Goal: Information Seeking & Learning: Check status

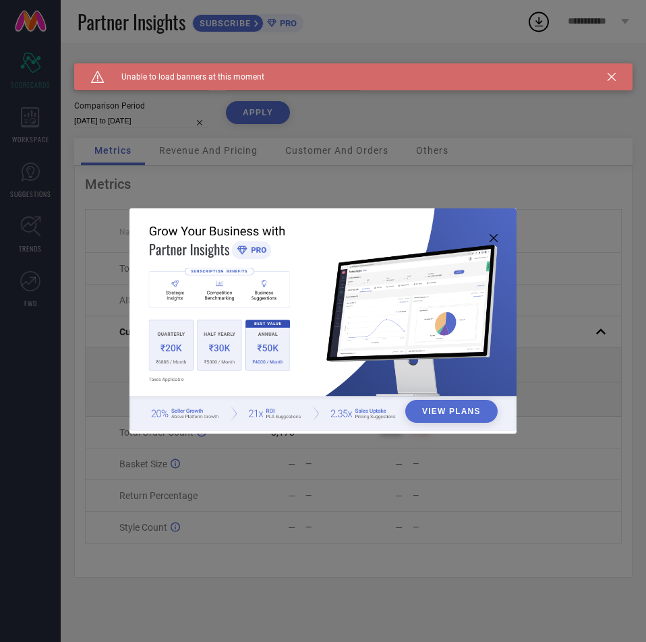
click at [613, 86] on div "Caution Created with Sketch. Unable to load banners at this moment" at bounding box center [353, 76] width 558 height 27
click at [611, 80] on icon at bounding box center [611, 77] width 8 height 8
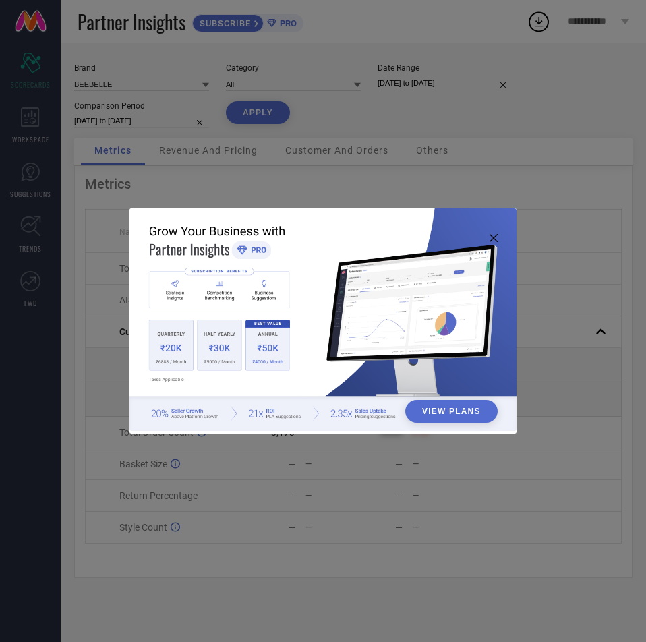
click at [501, 241] on img at bounding box center [323, 319] width 388 height 223
click at [493, 237] on icon at bounding box center [493, 238] width 8 height 8
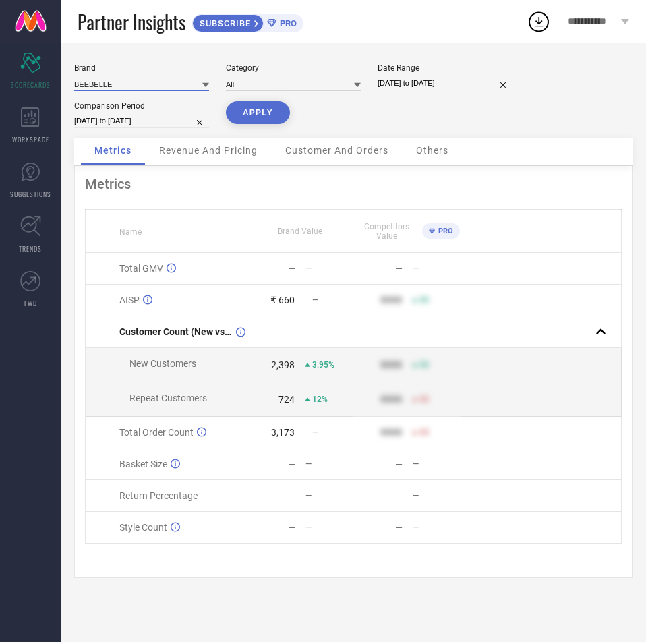
click at [152, 90] on input at bounding box center [141, 84] width 135 height 14
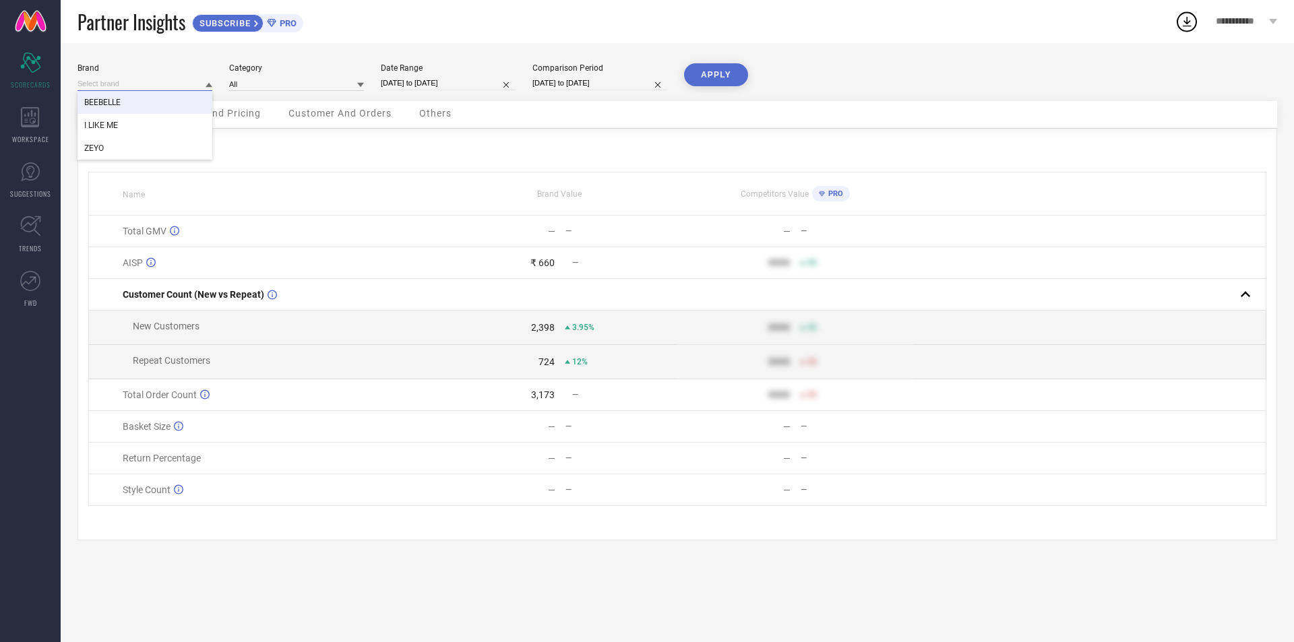
click at [115, 83] on input at bounding box center [145, 84] width 135 height 14
click at [119, 83] on input at bounding box center [145, 84] width 135 height 14
click at [140, 146] on div "ZEYO" at bounding box center [145, 148] width 135 height 23
type input "All"
click at [287, 82] on input at bounding box center [296, 84] width 135 height 14
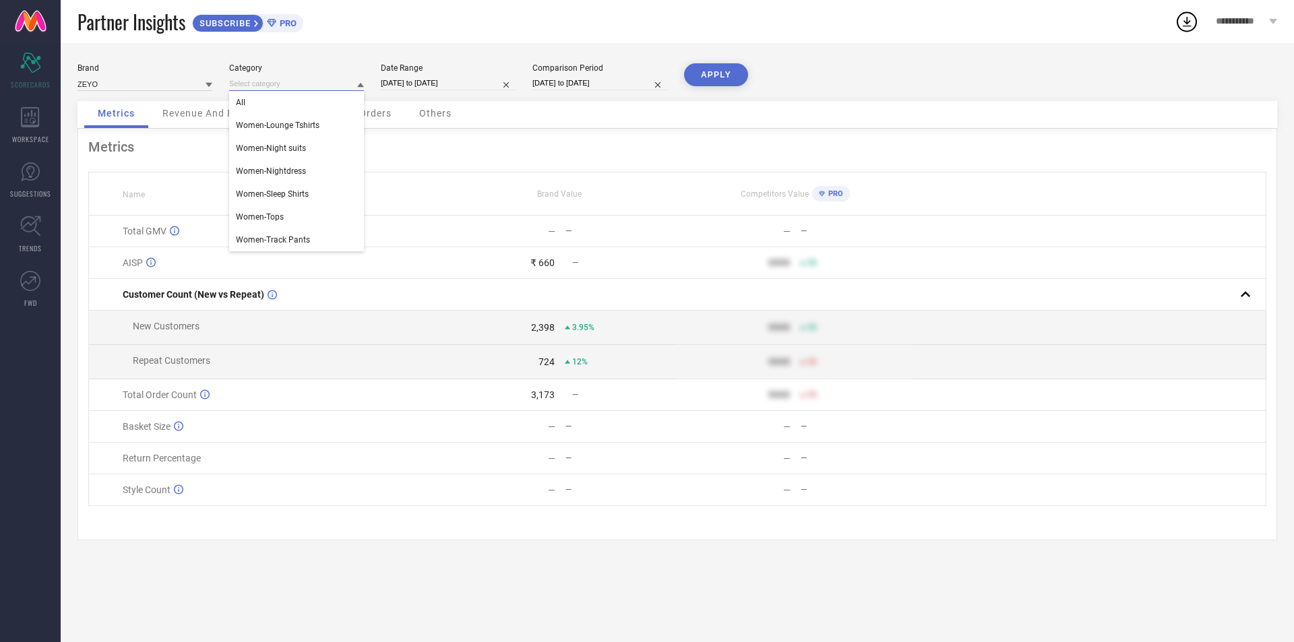
click at [392, 76] on input "[DATE] to [DATE]" at bounding box center [448, 83] width 135 height 14
select select "7"
select select "2025"
select select "8"
select select "2025"
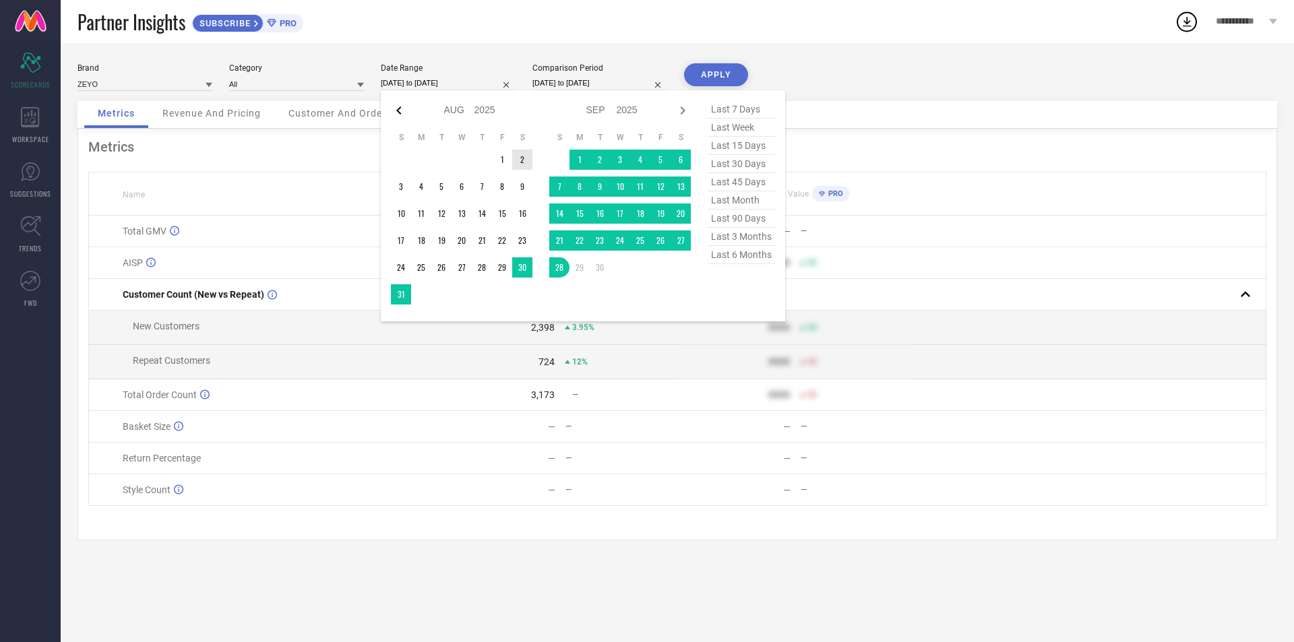
click at [396, 109] on icon at bounding box center [399, 110] width 16 height 16
select select "6"
select select "2025"
select select "7"
select select "2025"
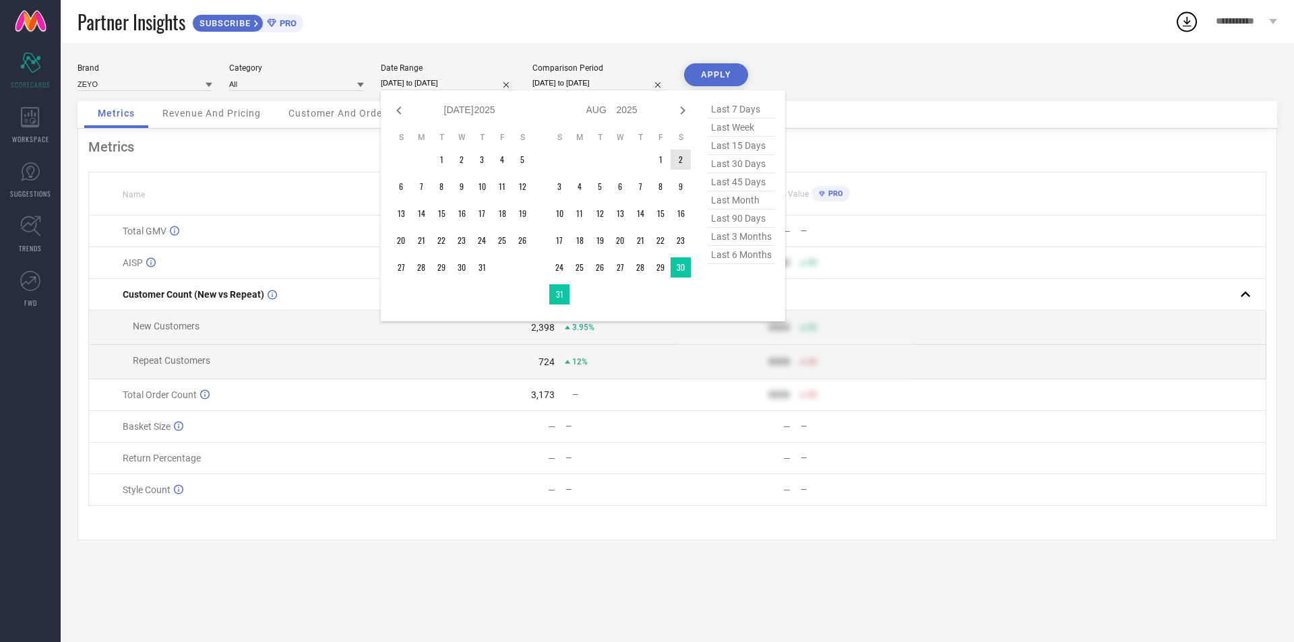
click at [396, 109] on icon at bounding box center [399, 110] width 16 height 16
select select "5"
select select "2025"
select select "6"
select select "2025"
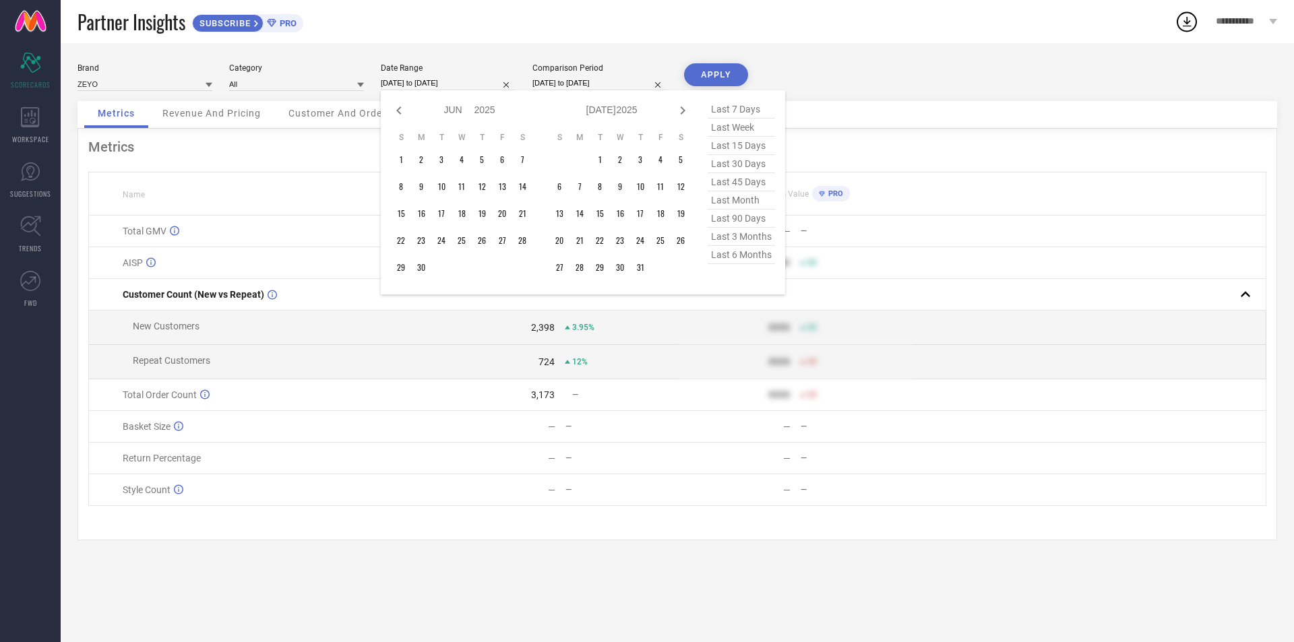
click at [396, 109] on icon at bounding box center [399, 110] width 16 height 16
select select "3"
select select "2025"
select select "4"
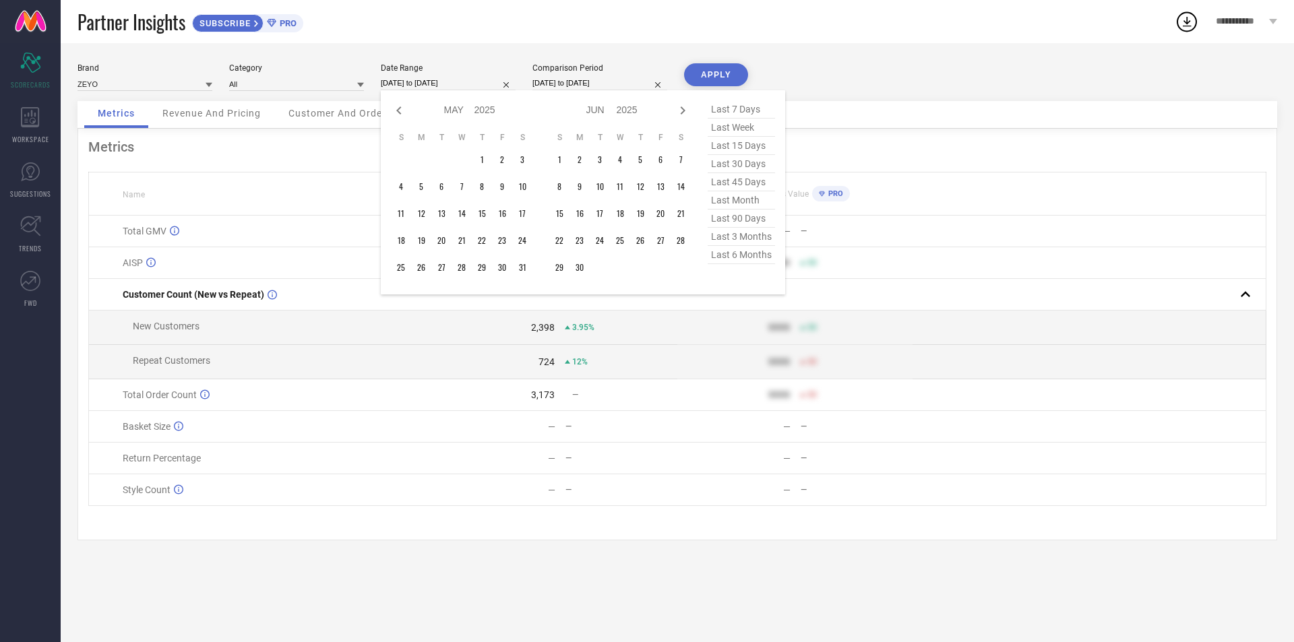
select select "2025"
click at [645, 111] on div "Jan Feb Mar Apr May Jun Jul Aug Sep Oct Nov Dec 2015 2016 2017 2018 2019 2020 2…" at bounding box center [611, 110] width 125 height 20
click at [645, 111] on icon at bounding box center [683, 110] width 16 height 16
select select "4"
select select "2025"
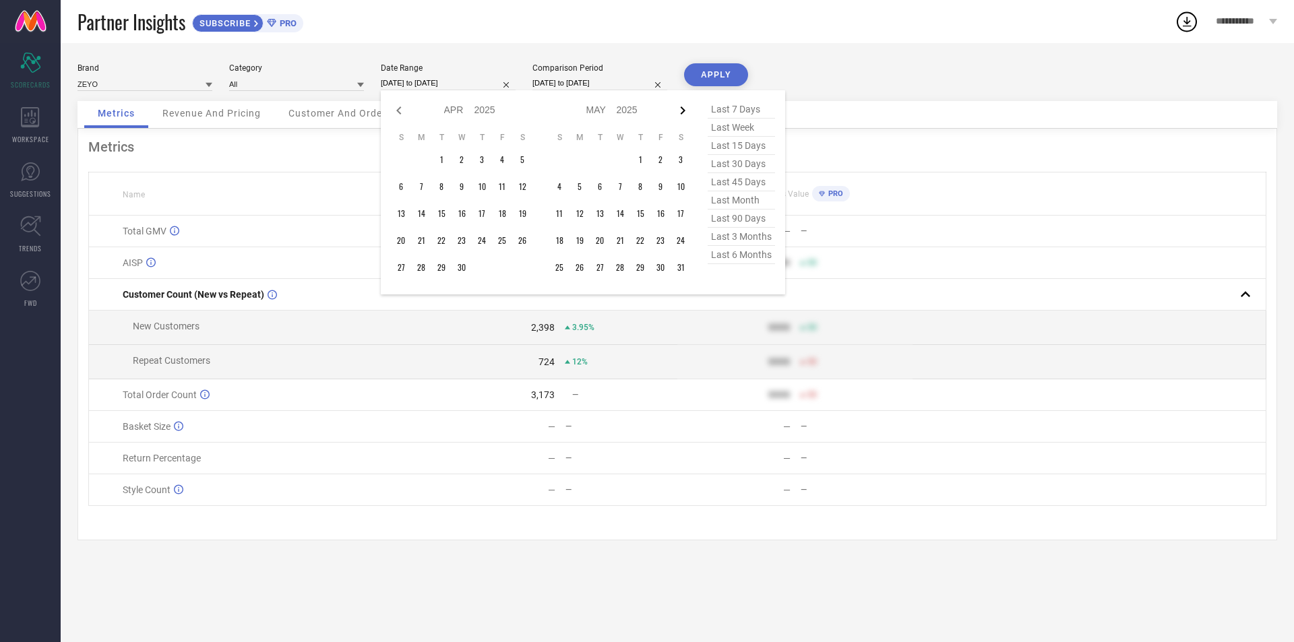
select select "5"
select select "2025"
click at [645, 110] on icon at bounding box center [683, 110] width 16 height 16
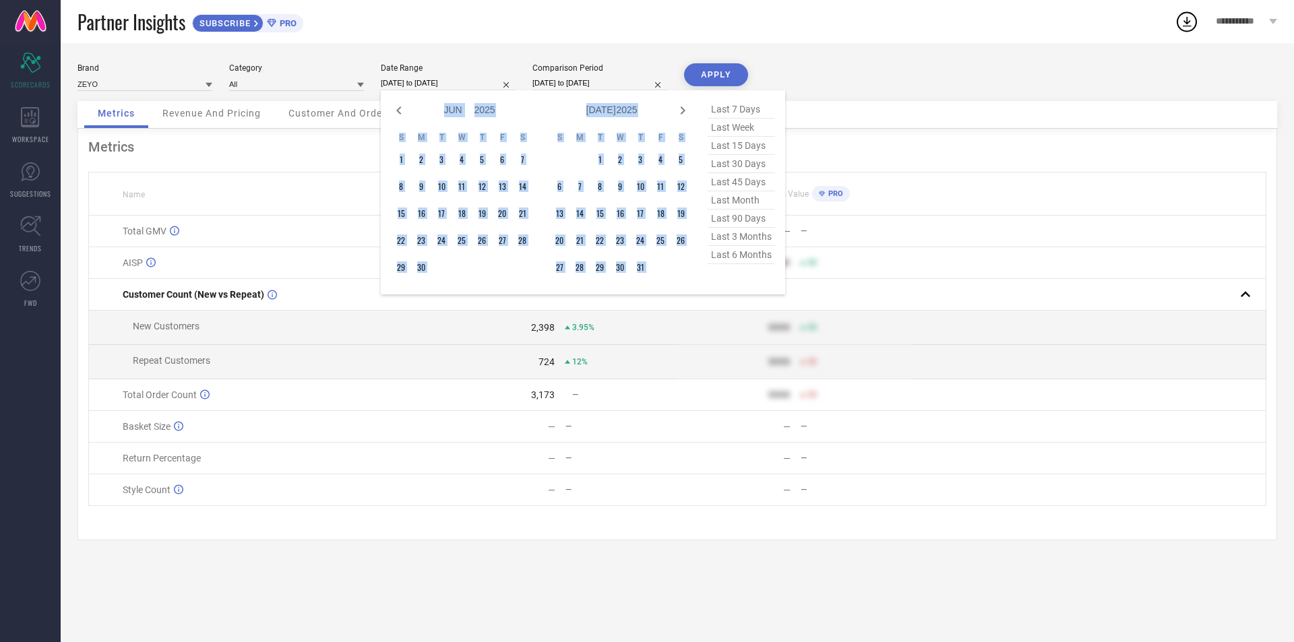
select select "7"
select select "2025"
select select "8"
select select "2025"
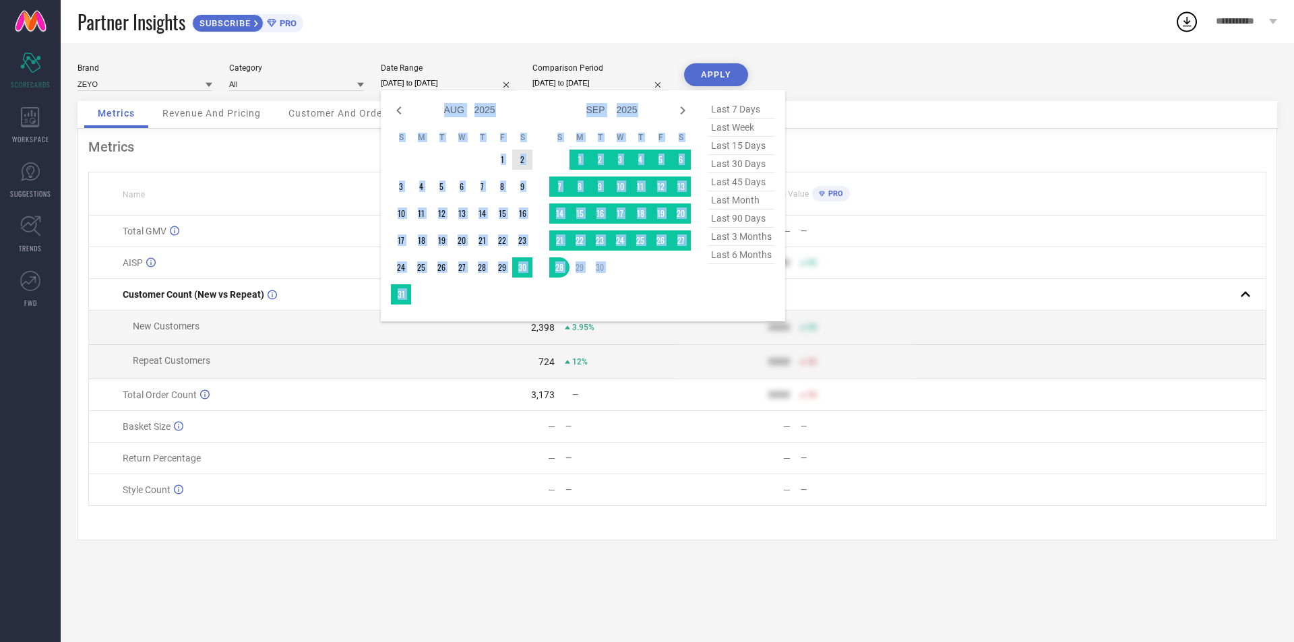
click at [645, 110] on icon at bounding box center [683, 110] width 16 height 16
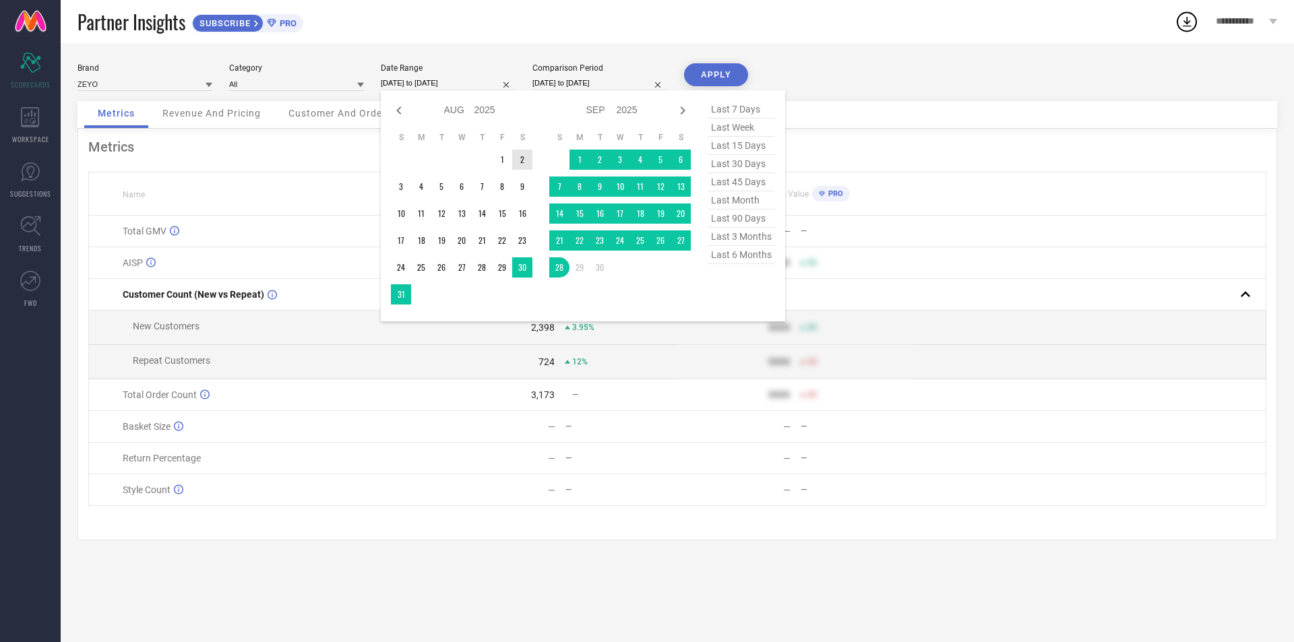
select select "8"
select select "2025"
select select "9"
select select "2025"
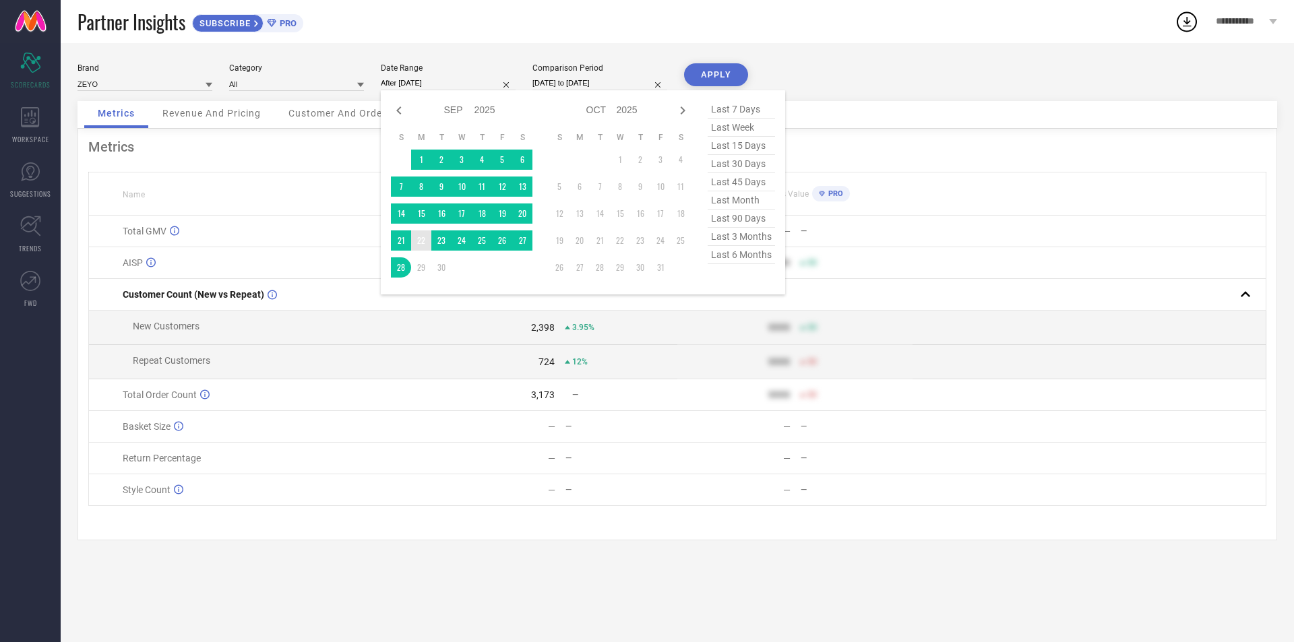
click at [422, 244] on td "22" at bounding box center [421, 241] width 20 height 20
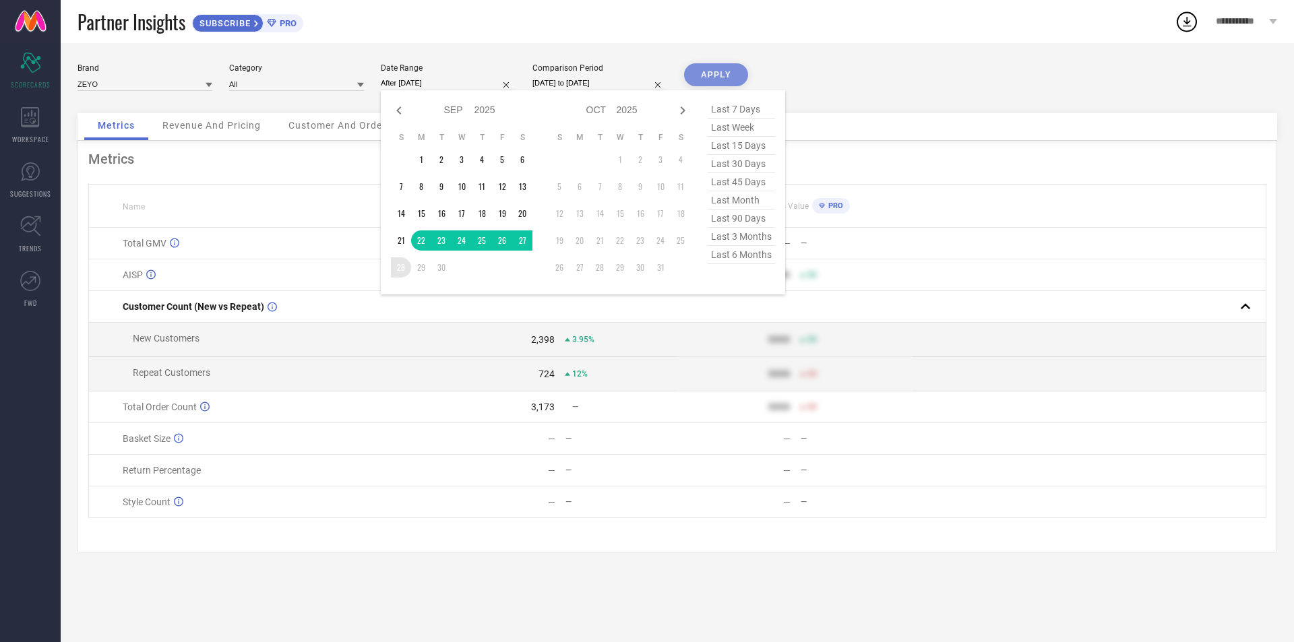
type input "[DATE] to [DATE]"
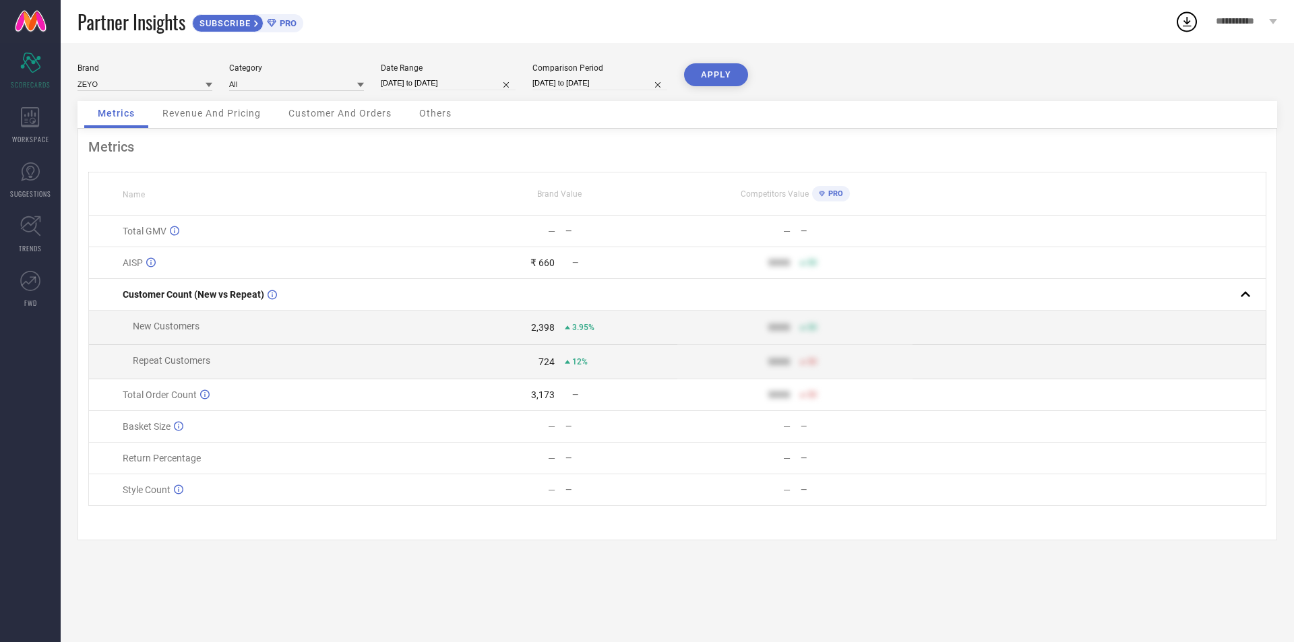
click at [576, 80] on input "29-08-2024 to 28-09-2024" at bounding box center [600, 83] width 135 height 14
select select "7"
select select "2024"
select select "8"
select select "2024"
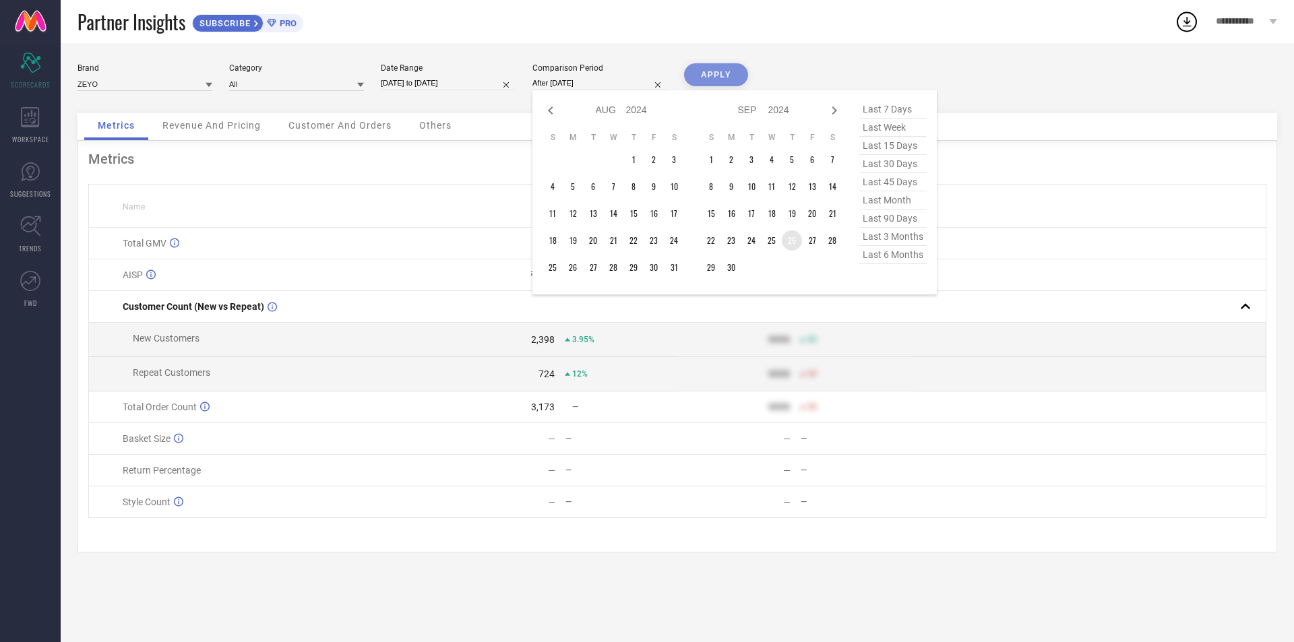
click at [645, 239] on td "26" at bounding box center [792, 241] width 20 height 20
type input "26-09-2024 to 27-09-2024"
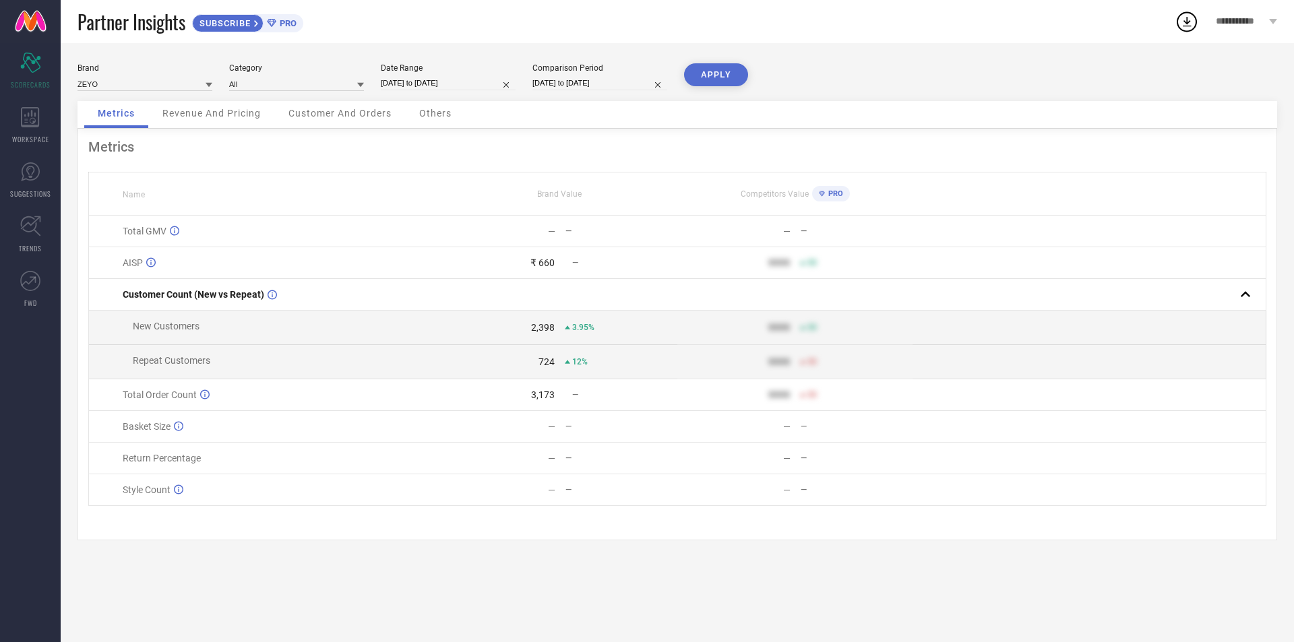
click at [572, 88] on input "26-09-2024 to 27-09-2024" at bounding box center [600, 83] width 135 height 14
select select "8"
select select "2024"
select select "9"
select select "2024"
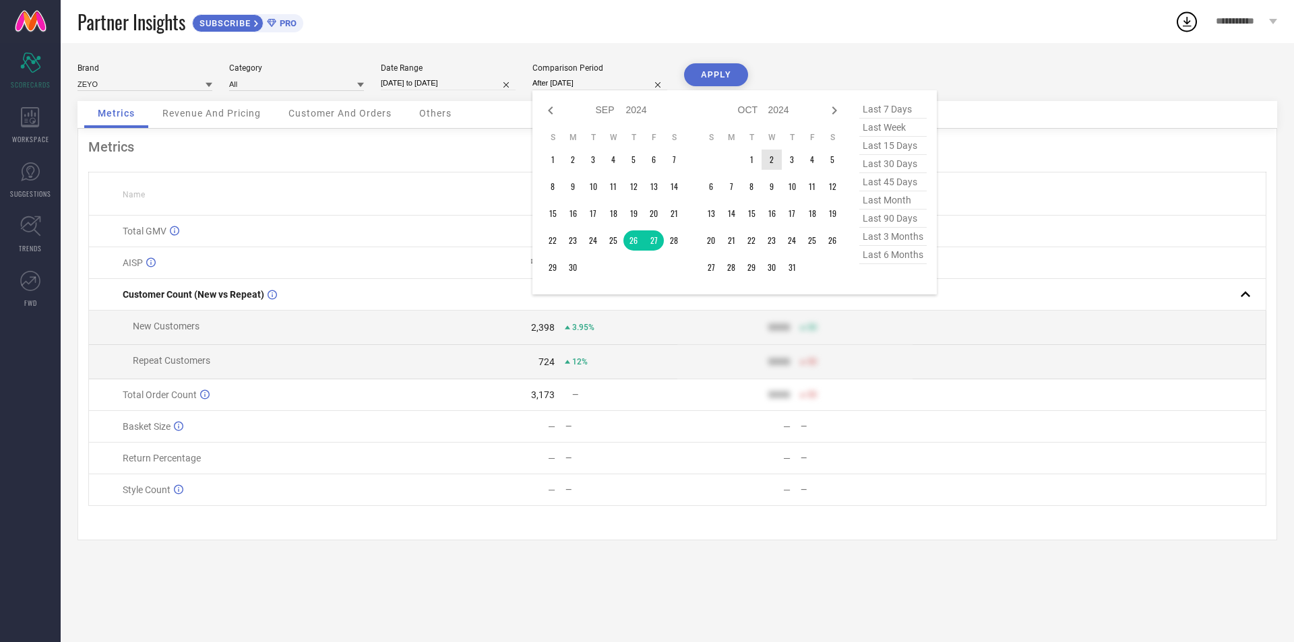
click at [645, 159] on td "2" at bounding box center [772, 160] width 20 height 20
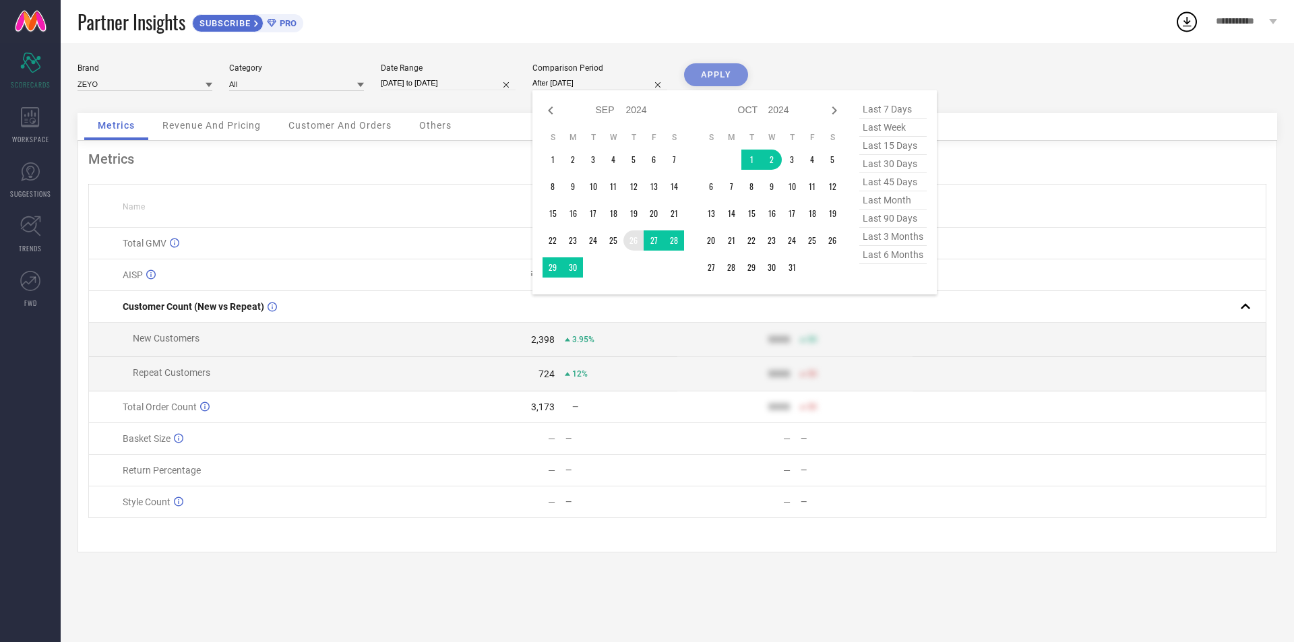
type input "26-09-2024 to 02-10-2024"
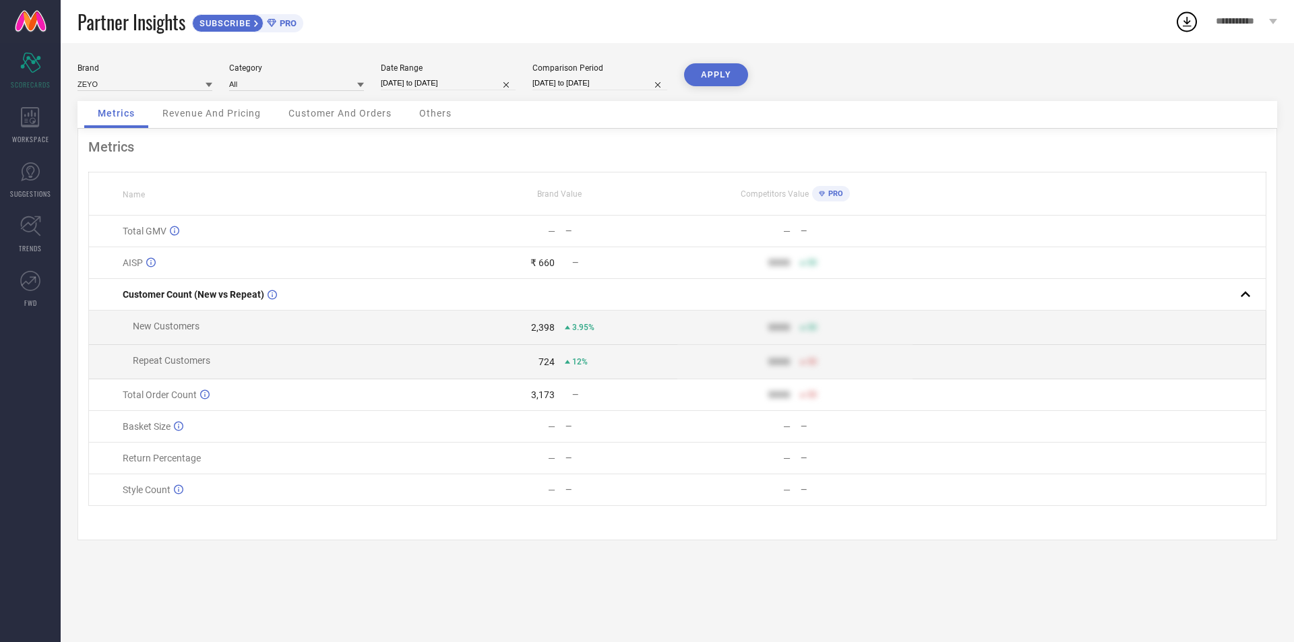
click at [645, 74] on button "APPLY" at bounding box center [716, 74] width 64 height 23
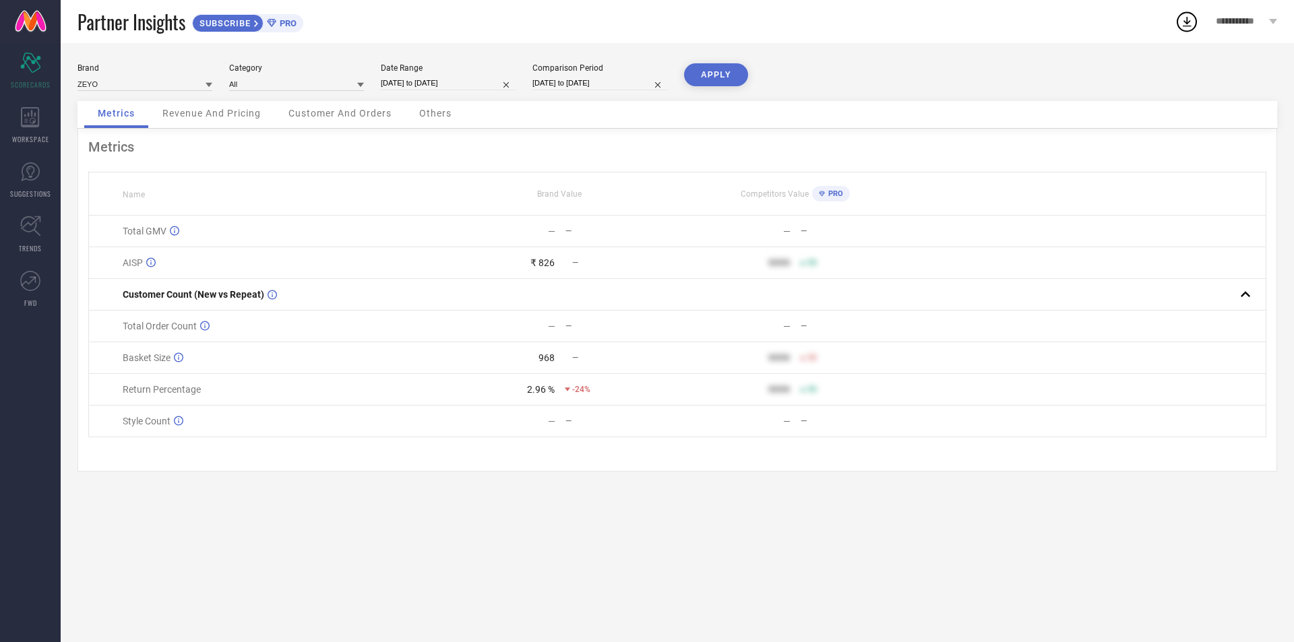
click at [590, 228] on div "—" at bounding box center [621, 231] width 111 height 9
click at [645, 73] on button "APPLY" at bounding box center [716, 74] width 64 height 23
click at [231, 120] on div "Revenue And Pricing" at bounding box center [211, 114] width 125 height 27
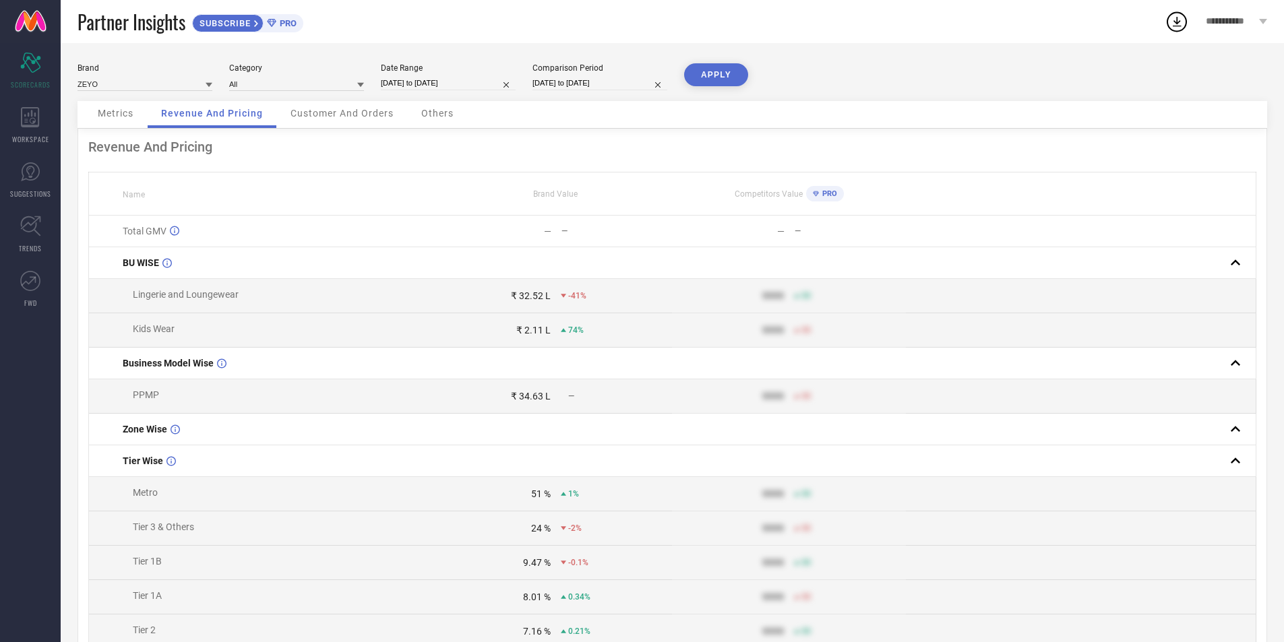
click at [106, 118] on span "Metrics" at bounding box center [116, 113] width 36 height 11
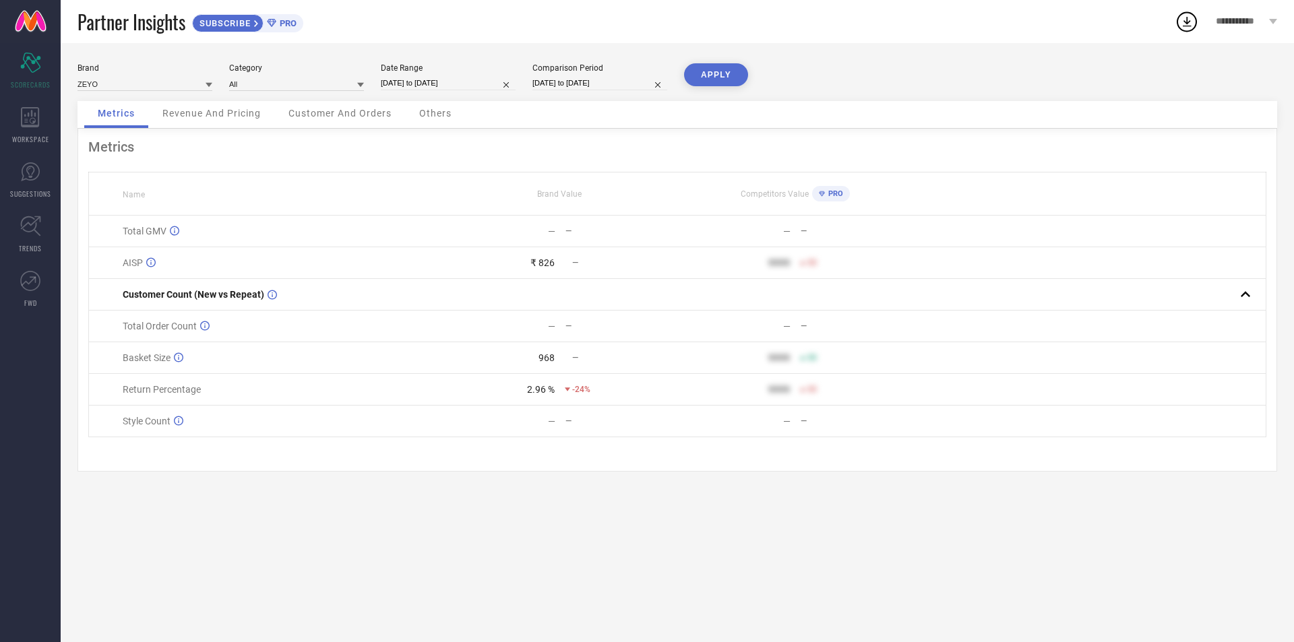
click at [274, 394] on div "Return Percentage" at bounding box center [282, 389] width 319 height 11
click at [541, 357] on div "968" at bounding box center [547, 358] width 16 height 11
click at [560, 328] on div "— —" at bounding box center [560, 326] width 234 height 11
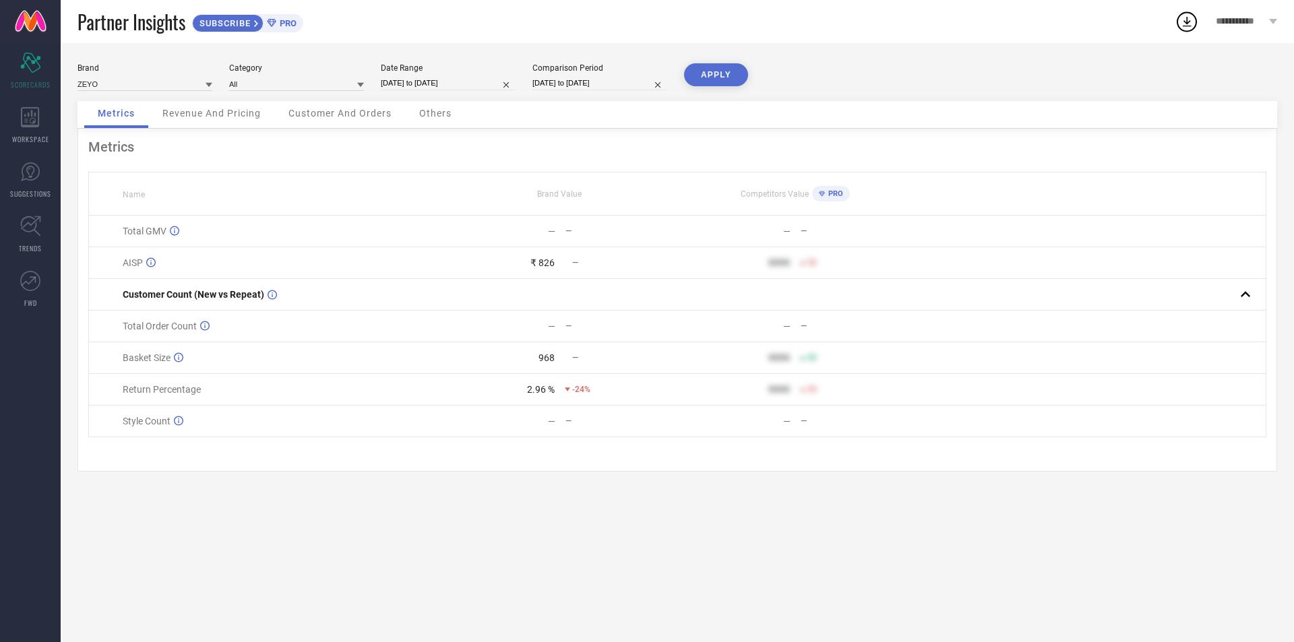
click at [543, 264] on div "₹ 826" at bounding box center [543, 263] width 24 height 11
click at [169, 236] on div "Total GMV Gross Merchandise Value, GMV, is total revenue against all orders inc…" at bounding box center [282, 231] width 319 height 11
click at [645, 78] on button "APPLY" at bounding box center [716, 74] width 64 height 23
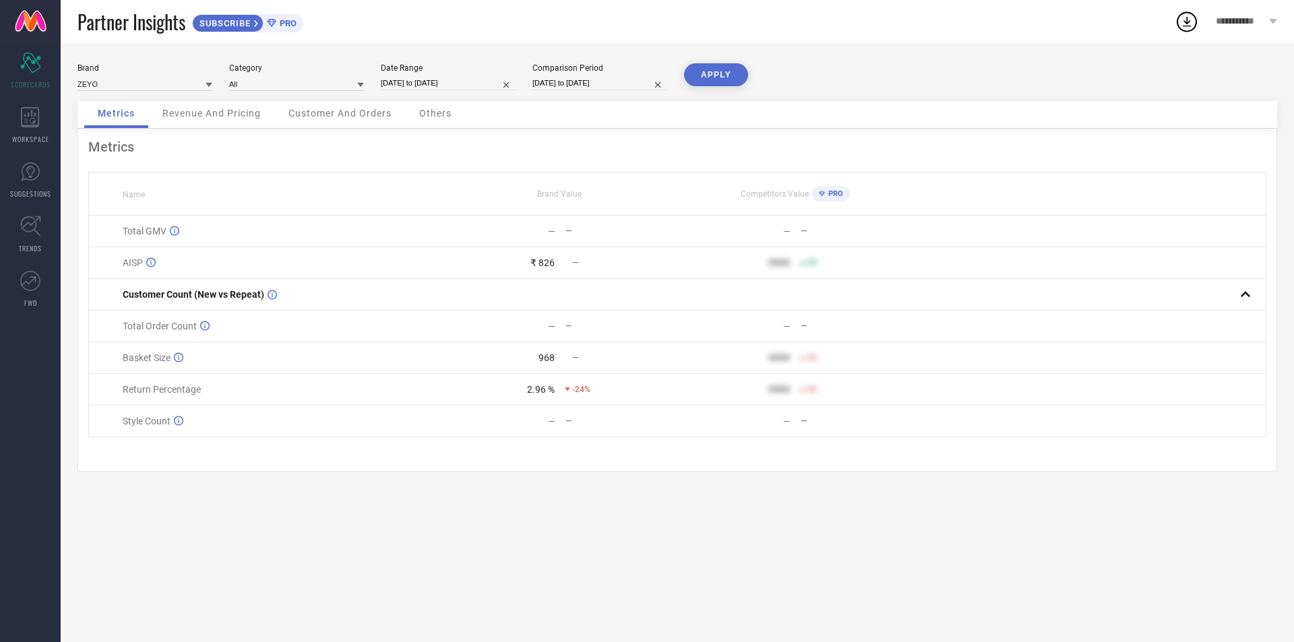
click at [474, 86] on input "[DATE] to [DATE]" at bounding box center [448, 83] width 135 height 14
select select "8"
select select "2025"
select select "9"
select select "2025"
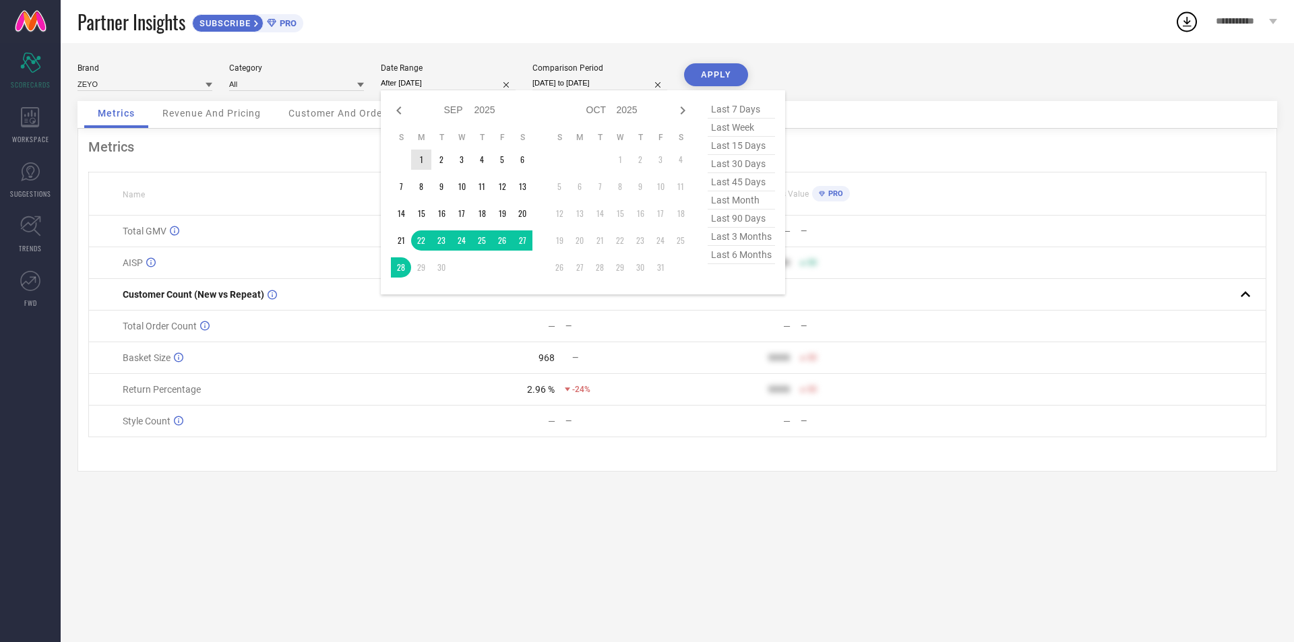
click at [422, 156] on td "1" at bounding box center [421, 160] width 20 height 20
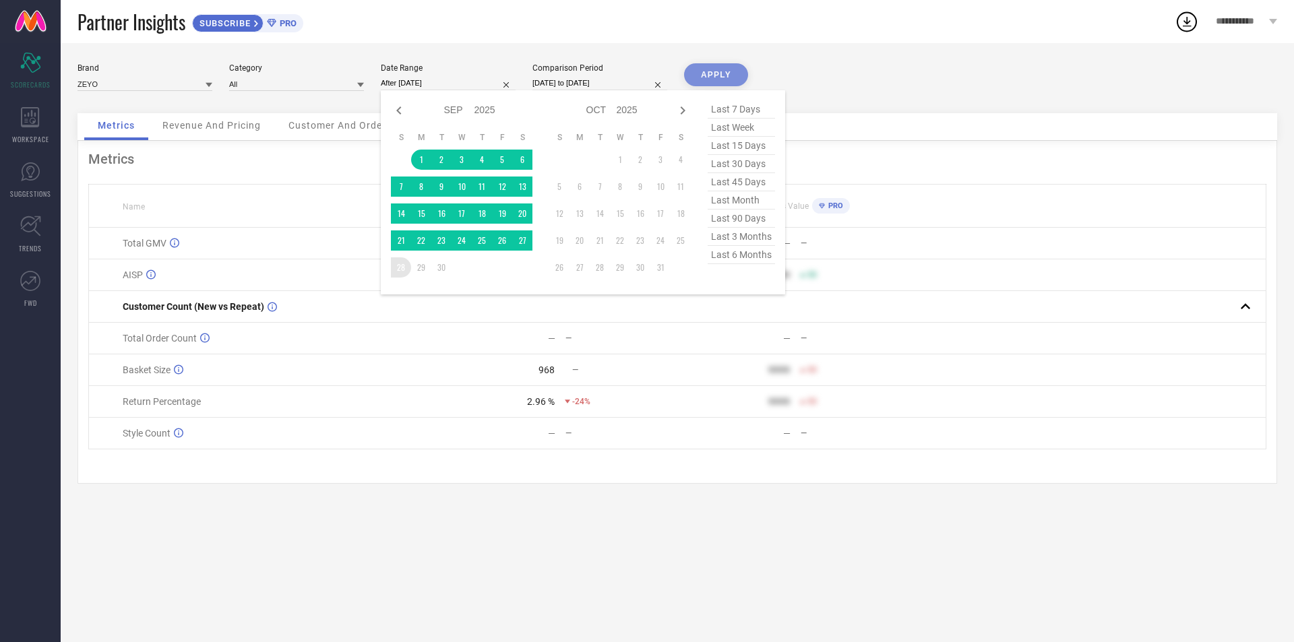
type input "[DATE] to [DATE]"
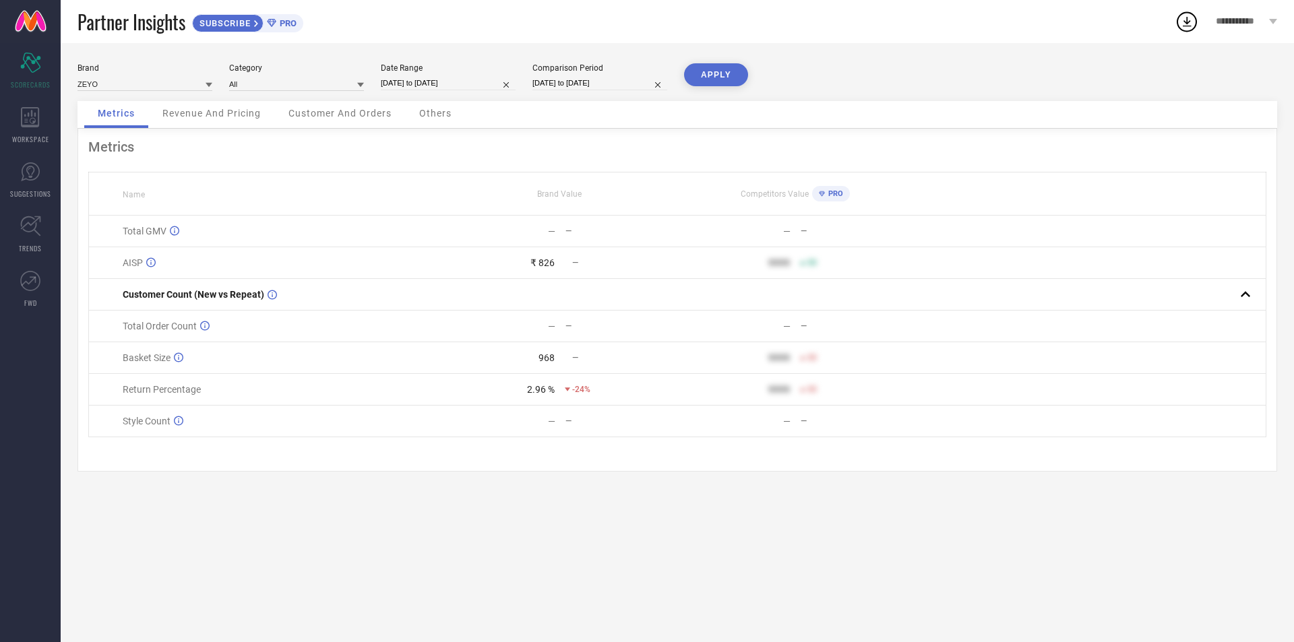
click at [645, 80] on button "APPLY" at bounding box center [716, 74] width 64 height 23
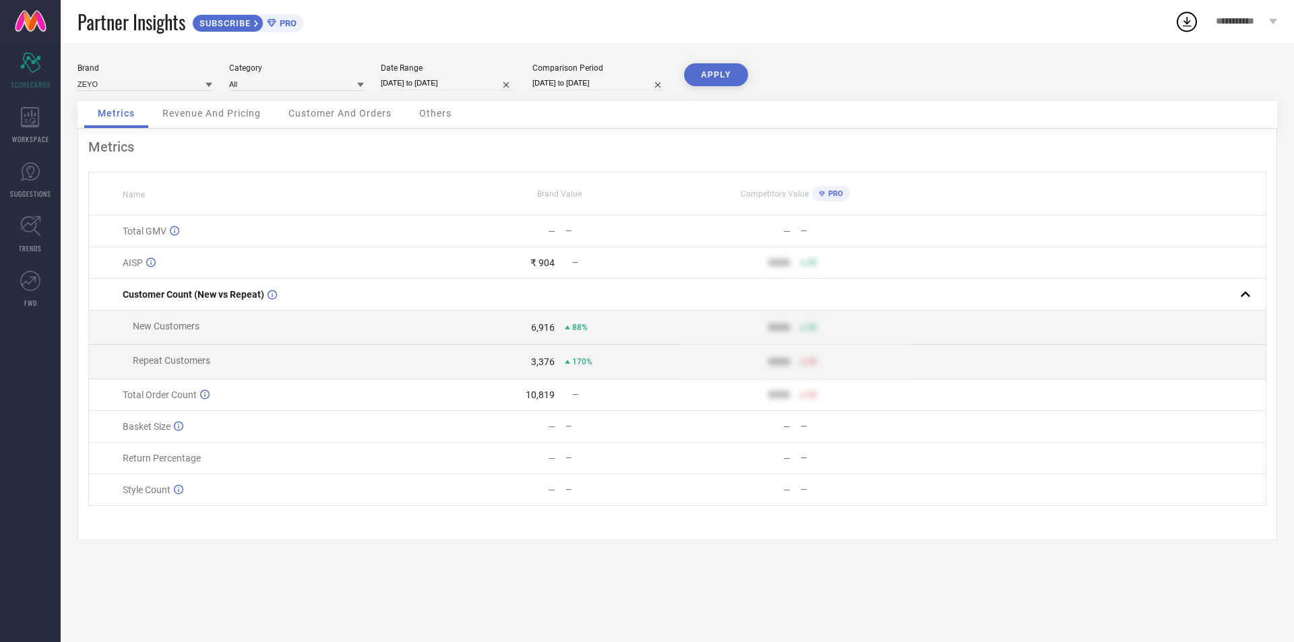
click at [578, 82] on input "26-09-2024 to 02-10-2024" at bounding box center [600, 83] width 135 height 14
select select "8"
select select "2024"
select select "9"
select select "2024"
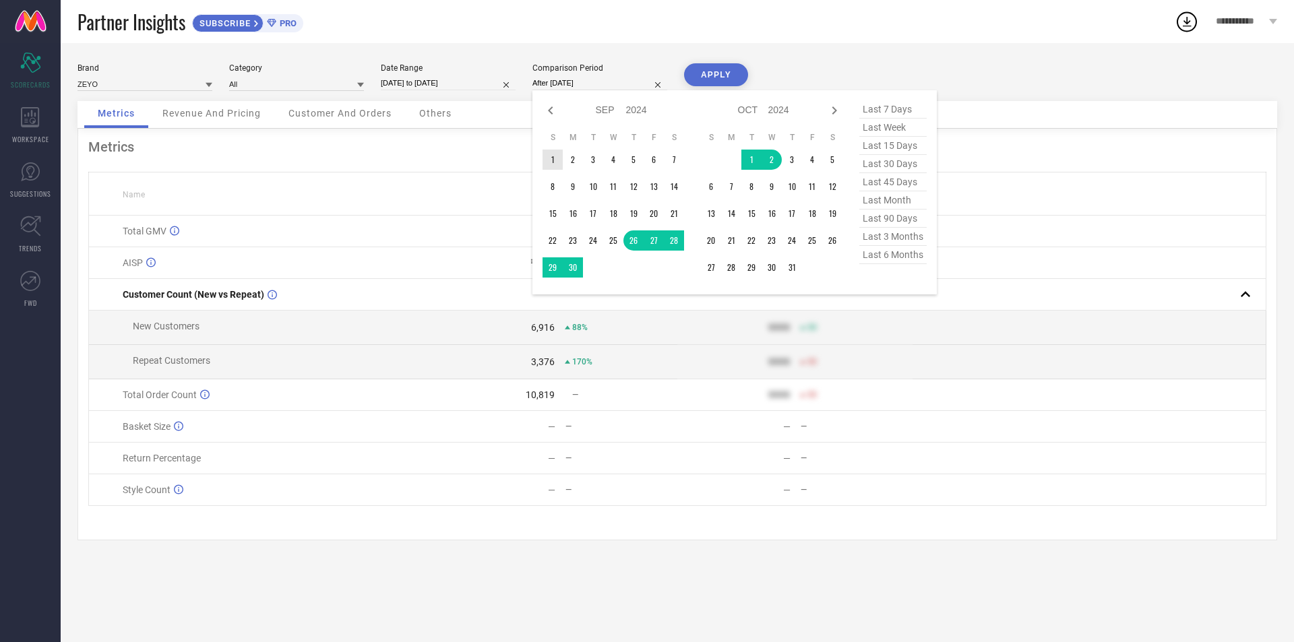
click at [555, 160] on td "1" at bounding box center [553, 160] width 20 height 20
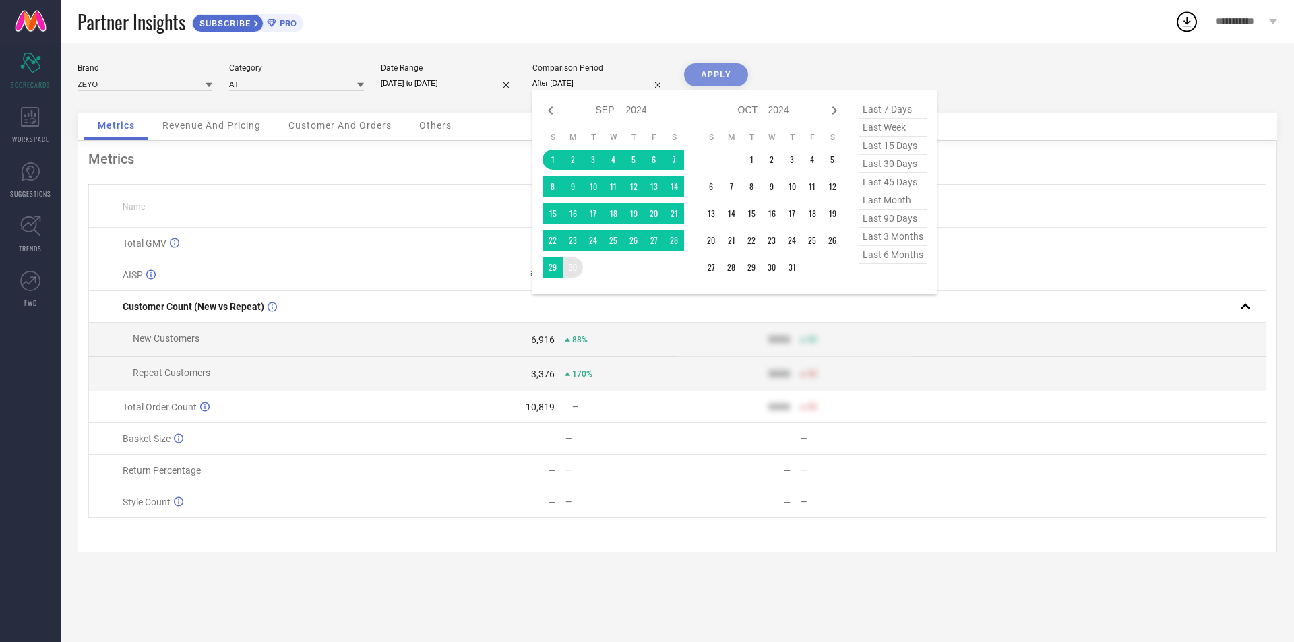
type input "01-09-2024 to 30-09-2024"
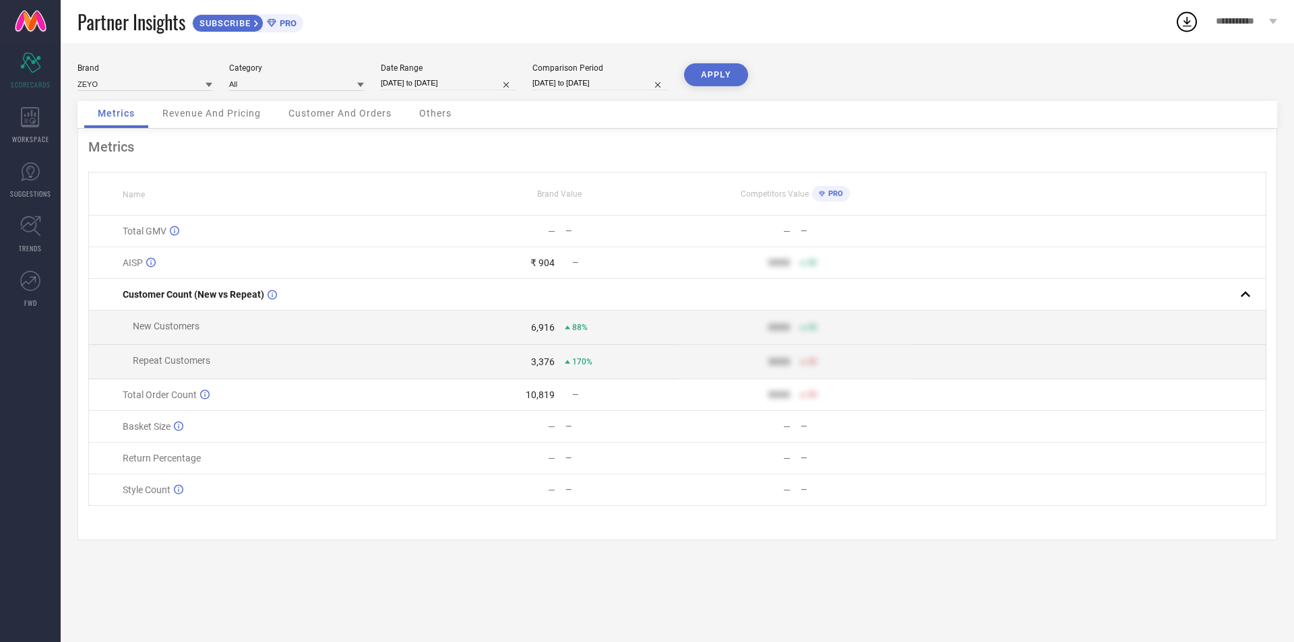
click at [645, 89] on div "APPLY" at bounding box center [716, 82] width 64 height 38
click at [645, 79] on button "APPLY" at bounding box center [716, 74] width 64 height 23
select select "8"
select select "2024"
select select "9"
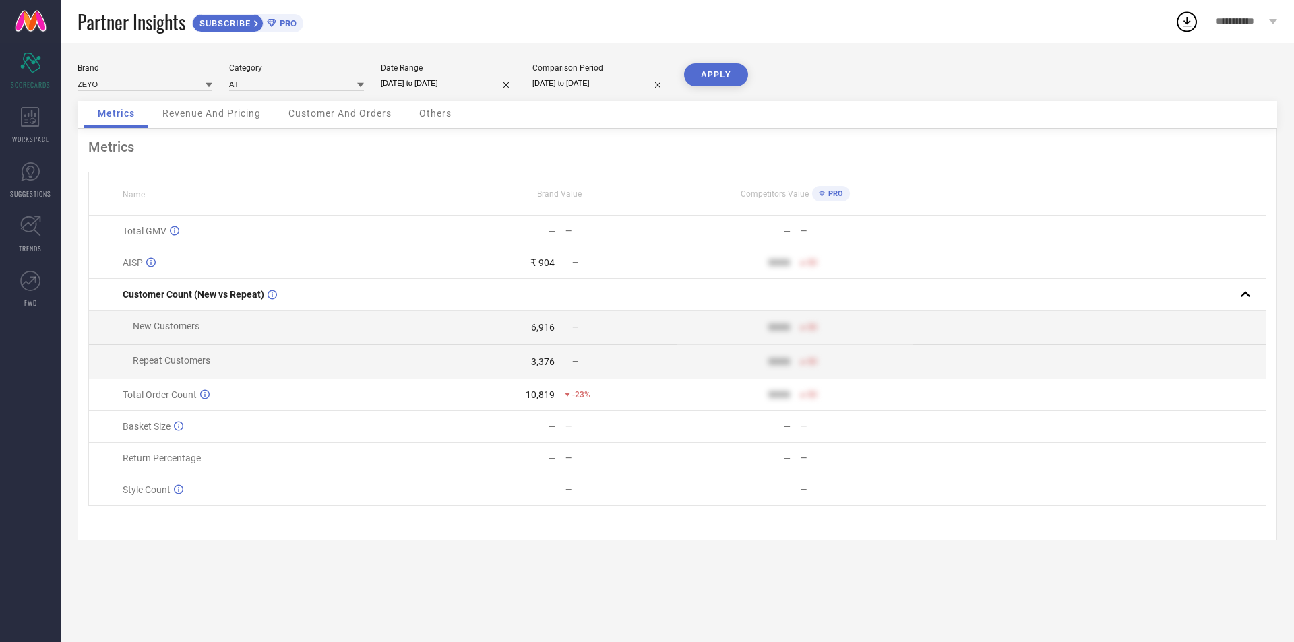
select select "2024"
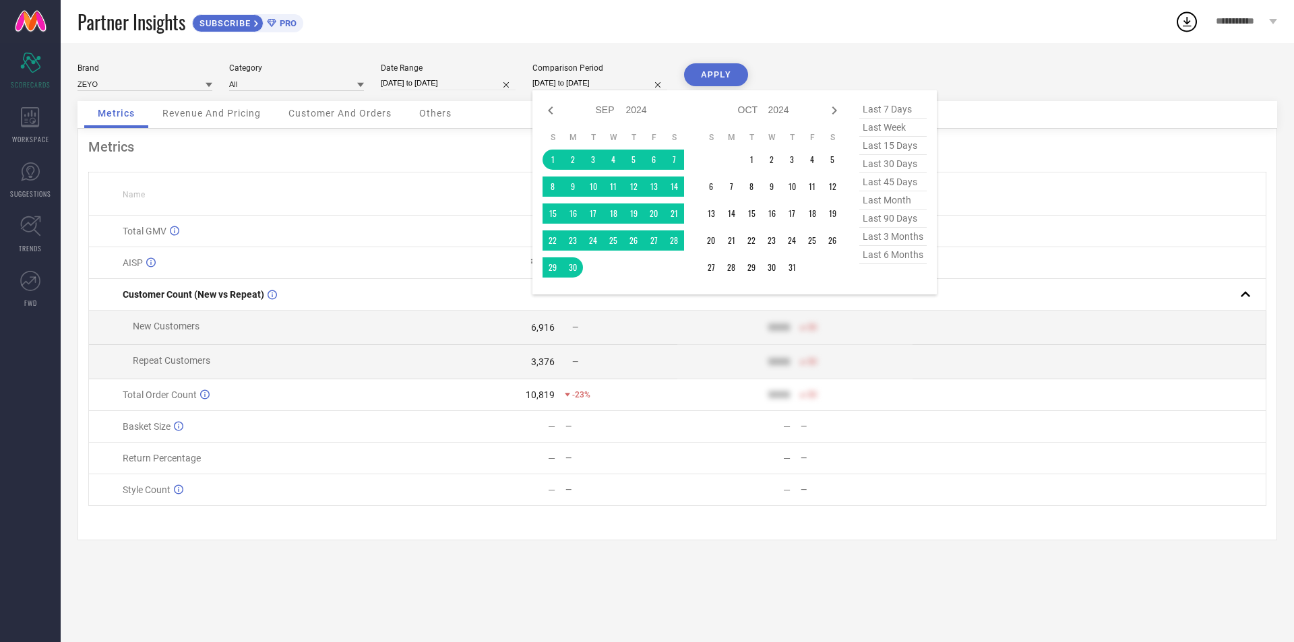
click at [568, 84] on input "01-09-2024 to 30-09-2024" at bounding box center [600, 83] width 135 height 14
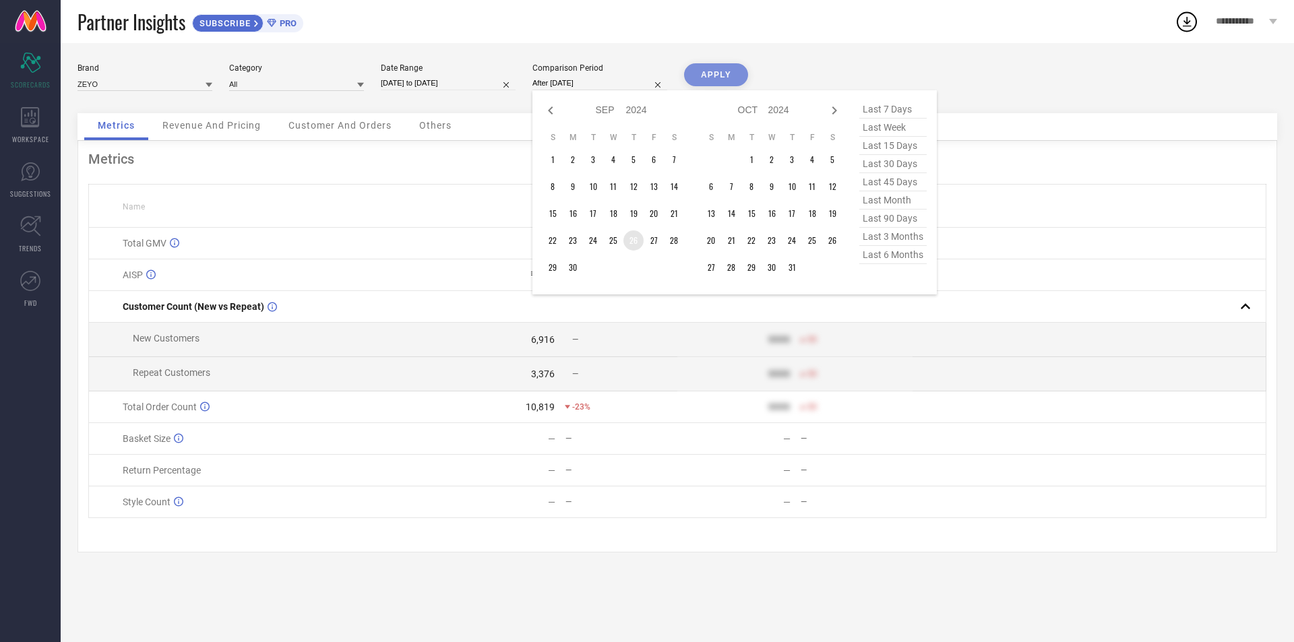
click at [640, 233] on td "26" at bounding box center [634, 241] width 20 height 20
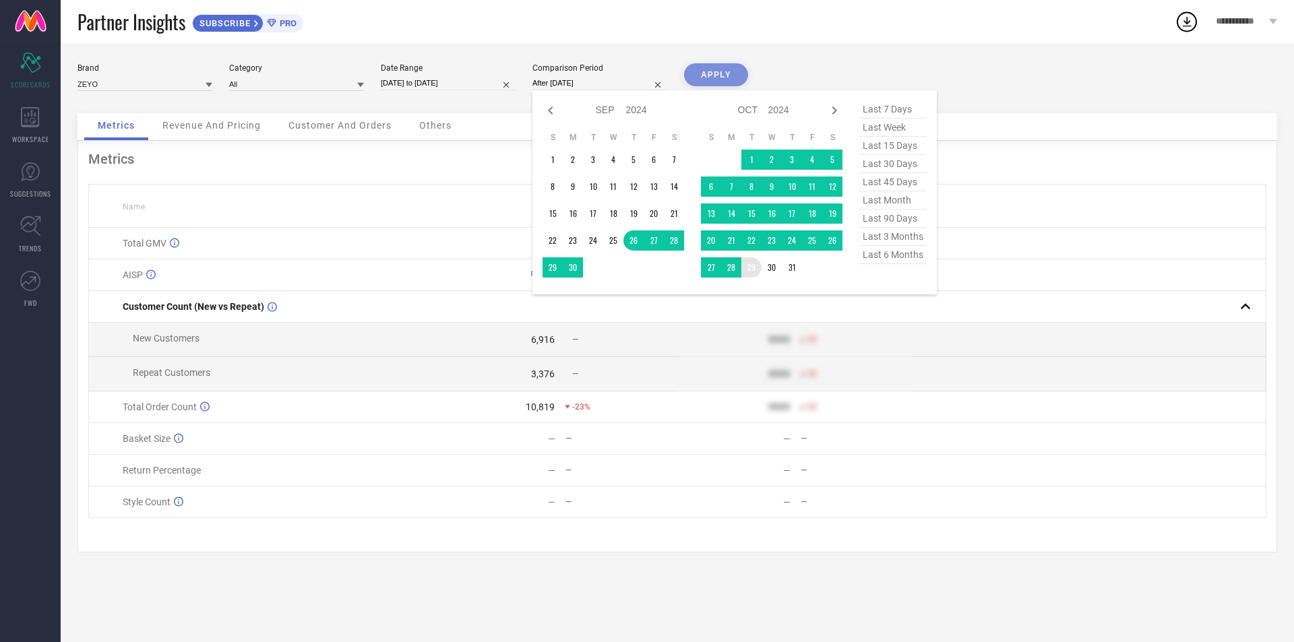
type input "[DATE] to [DATE]"
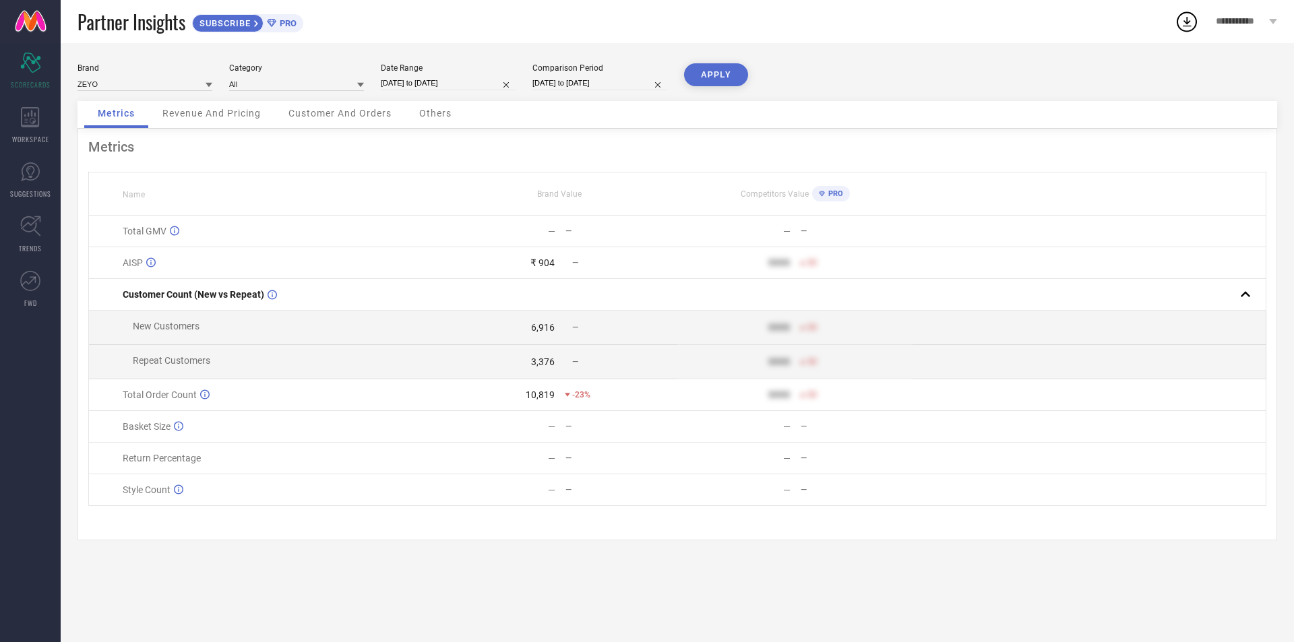
click at [645, 79] on button "APPLY" at bounding box center [716, 74] width 64 height 23
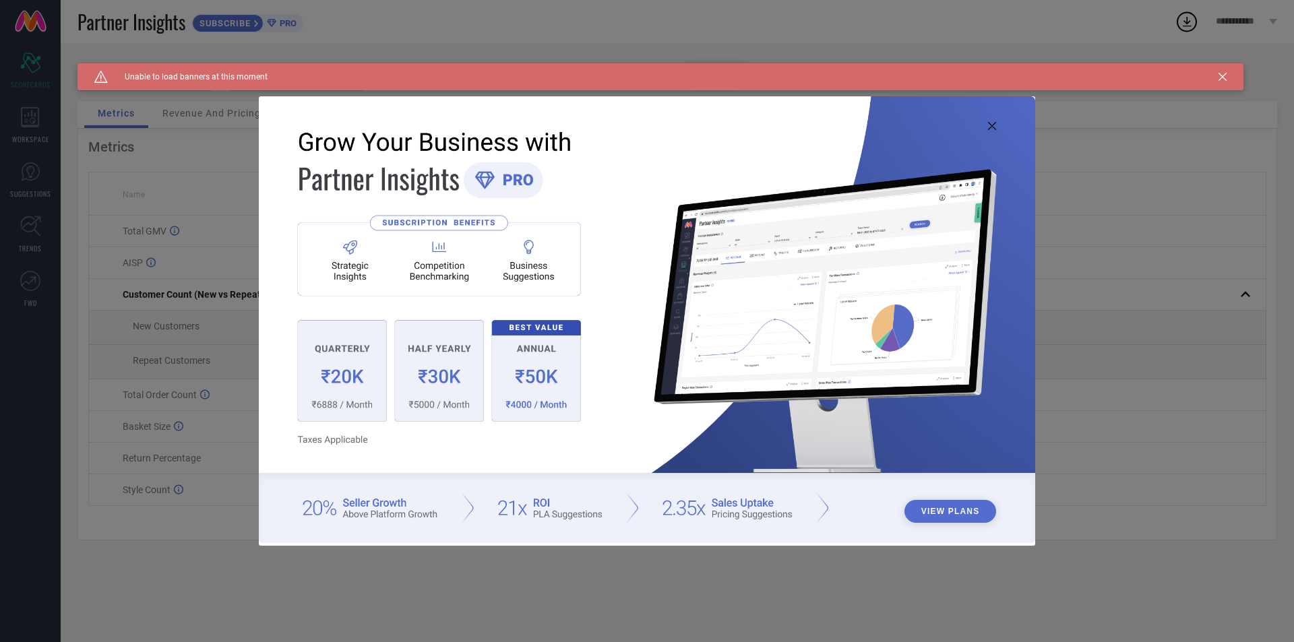
click at [993, 126] on icon at bounding box center [992, 126] width 8 height 8
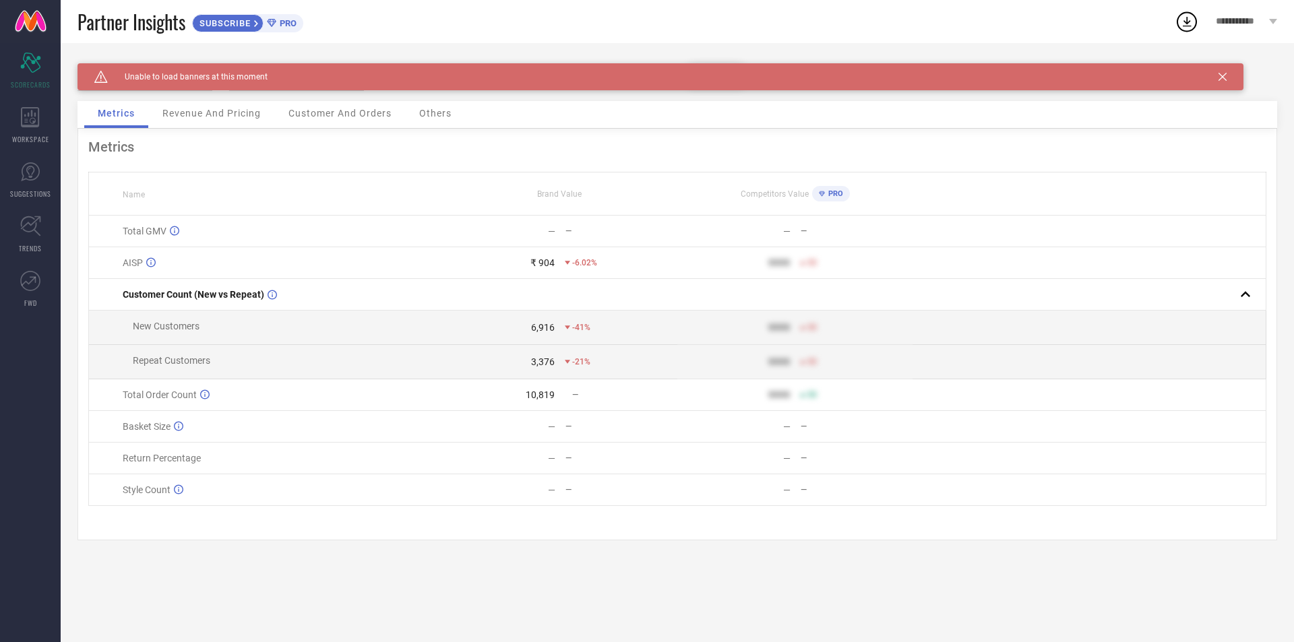
click at [1222, 74] on icon at bounding box center [1223, 77] width 8 height 8
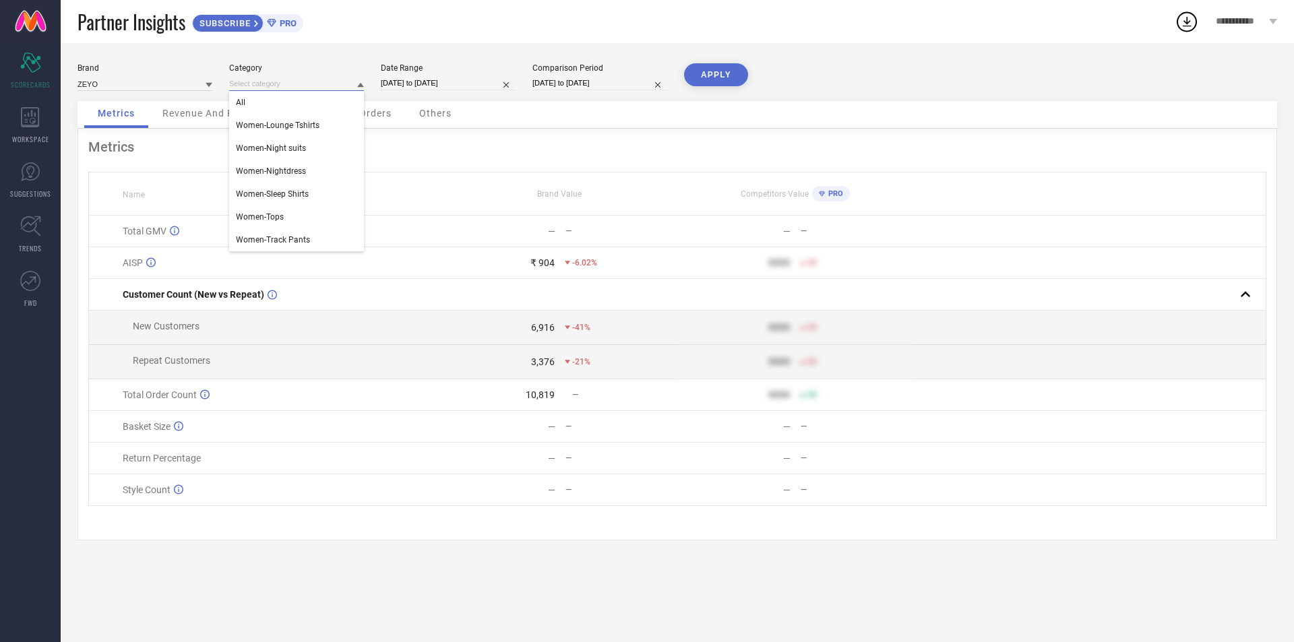
click at [354, 88] on input at bounding box center [296, 84] width 135 height 14
select select "8"
select select "2025"
select select "9"
select select "2025"
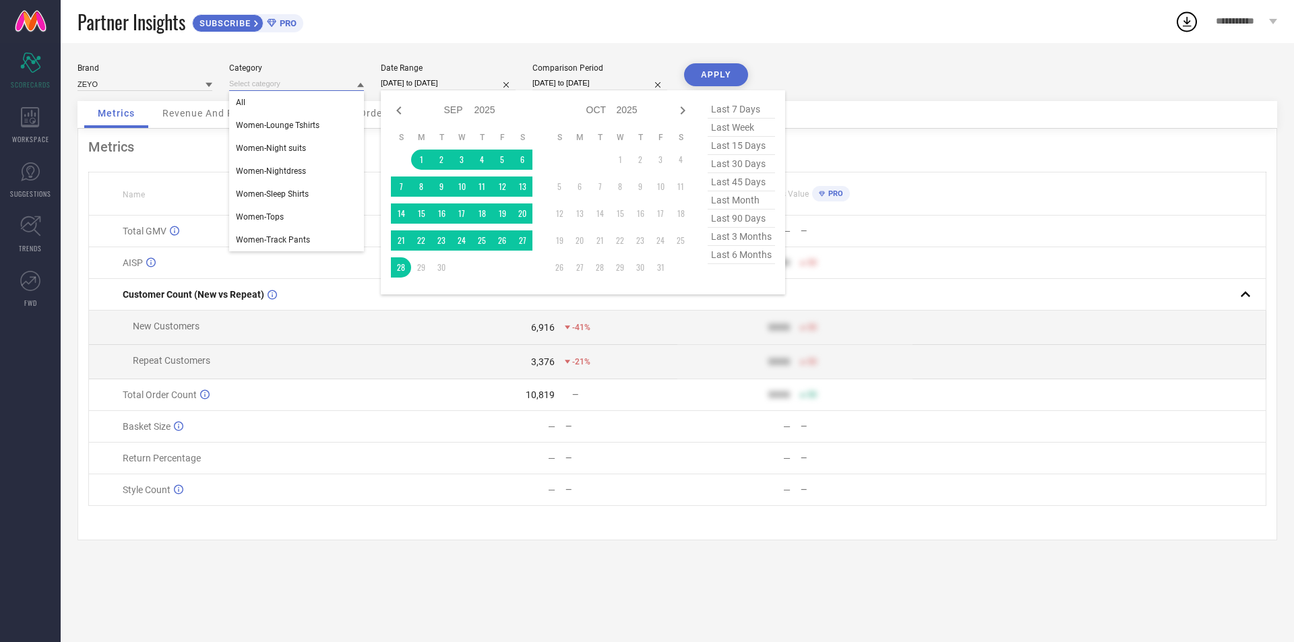
click at [396, 84] on input "[DATE] to [DATE]" at bounding box center [448, 83] width 135 height 14
click at [413, 248] on table "S M T W T F S 1 2 3 4 5 6 7 8 9 10 11 12 13 14 15 16 17 18 19 20 21 22 23 24 25…" at bounding box center [462, 204] width 142 height 159
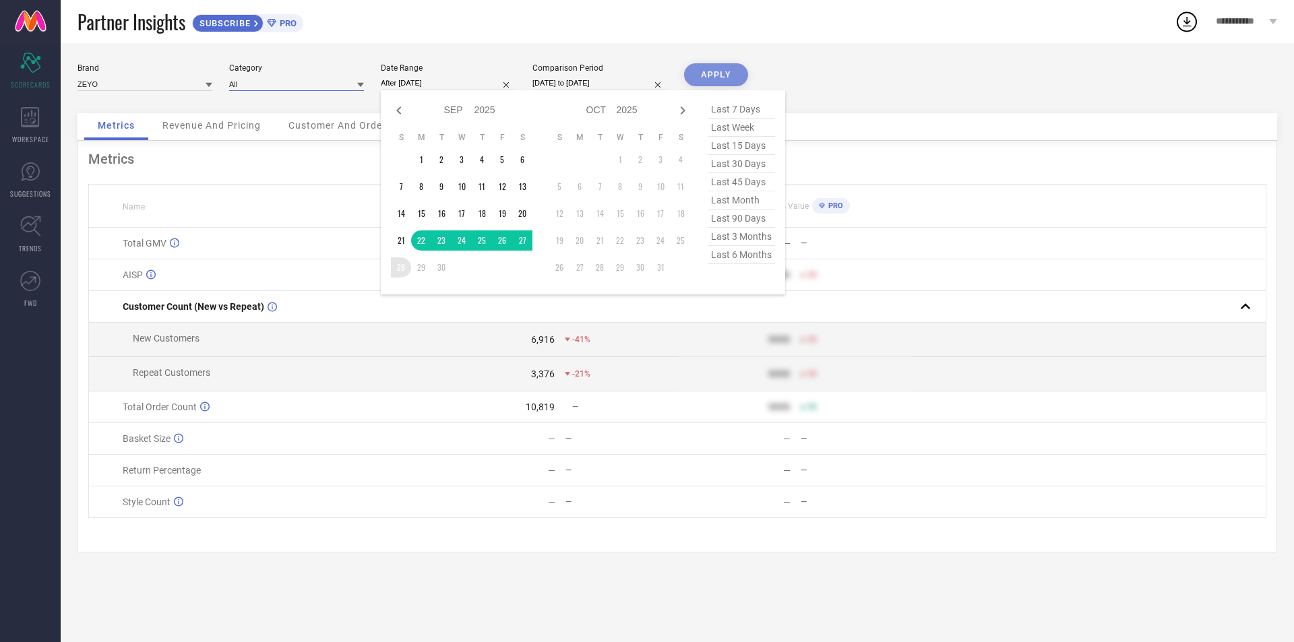
type input "[DATE] to [DATE]"
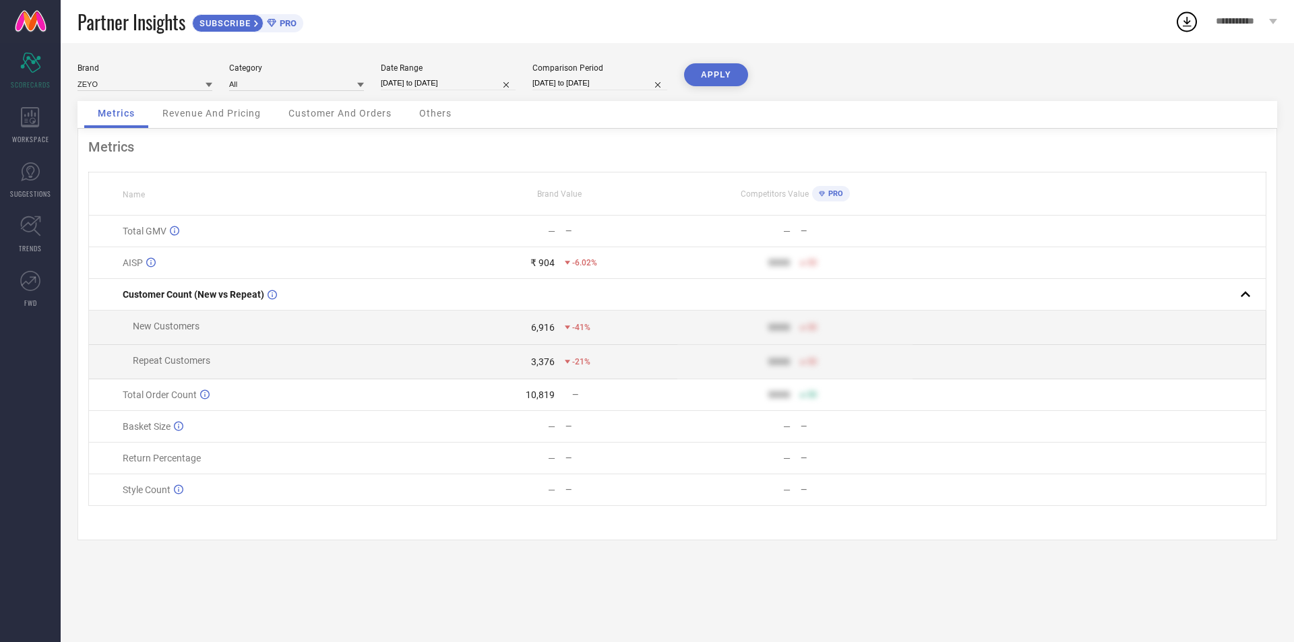
click at [720, 80] on button "APPLY" at bounding box center [716, 74] width 64 height 23
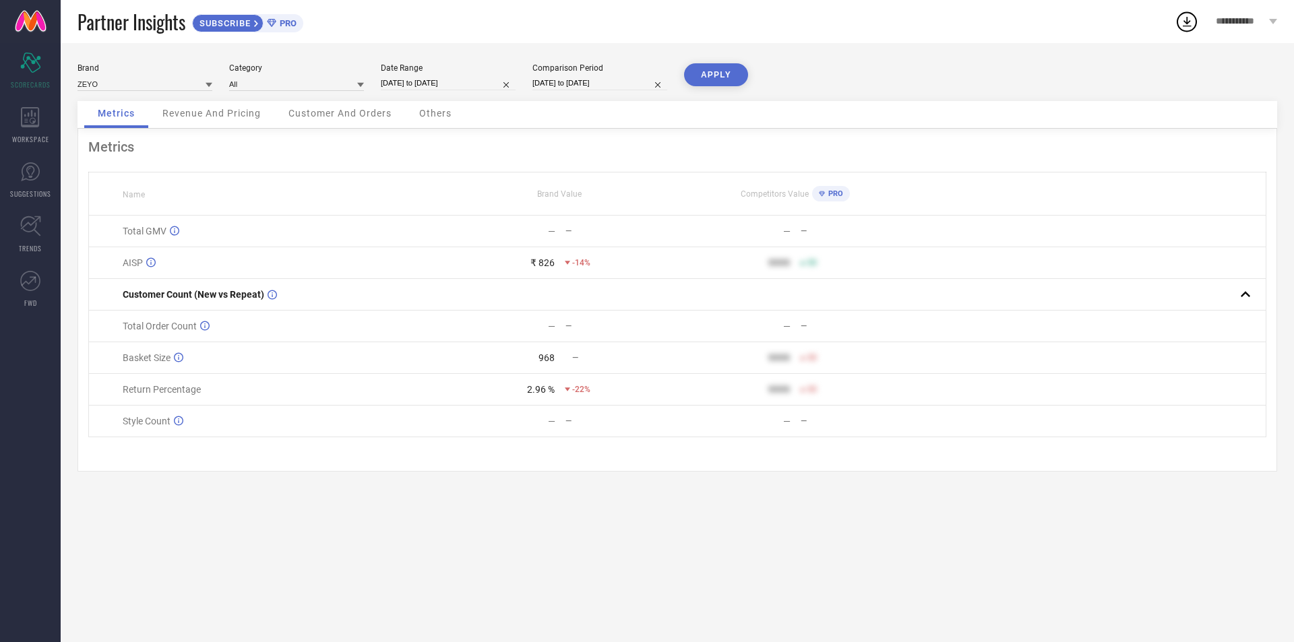
click at [539, 361] on div "968" at bounding box center [547, 358] width 16 height 11
click at [548, 395] on div "2.96 %" at bounding box center [541, 389] width 28 height 11
click at [195, 92] on div "Brand ZEYO Category All Date Range [DATE] to [DATE] Comparison Period [DATE] to…" at bounding box center [678, 82] width 1200 height 38
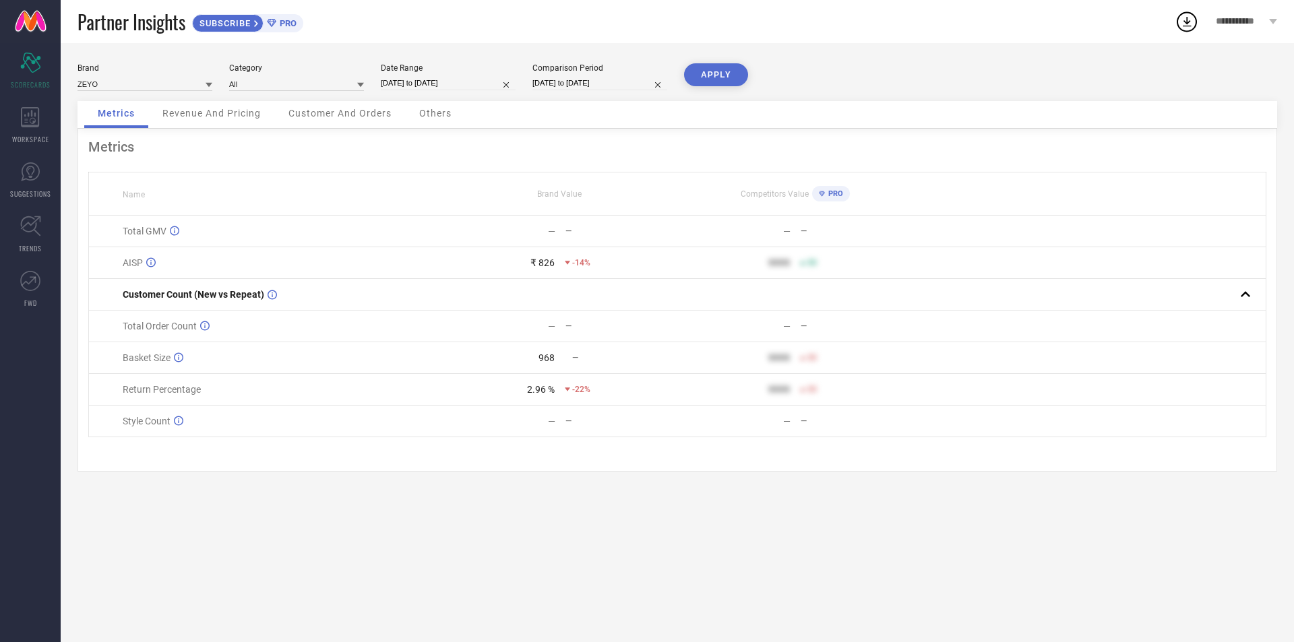
click at [207, 107] on div "Revenue And Pricing" at bounding box center [211, 114] width 125 height 27
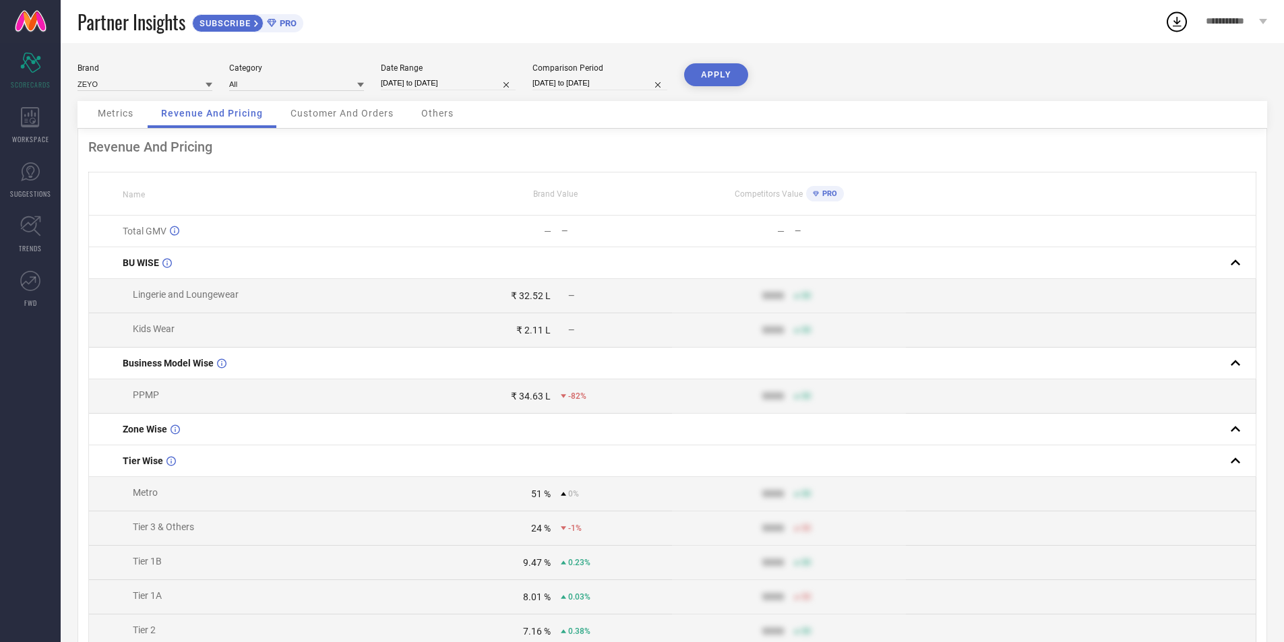
click at [541, 399] on div "₹ 34.63 L" at bounding box center [531, 396] width 40 height 11
click at [172, 82] on input at bounding box center [145, 84] width 135 height 14
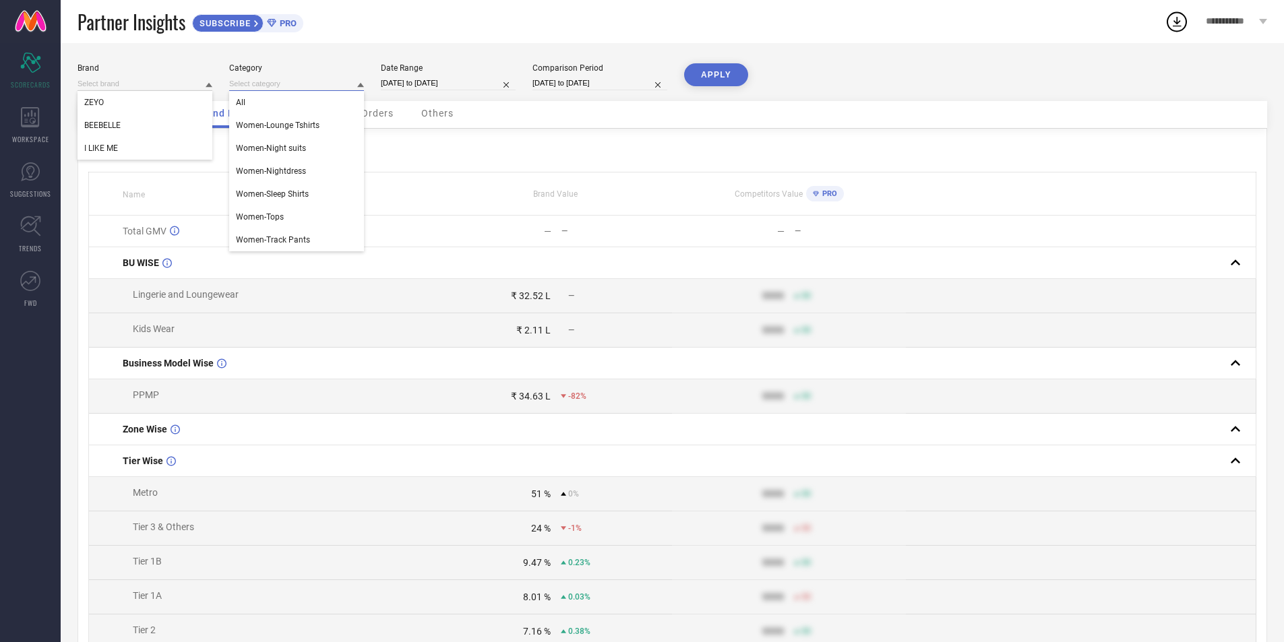
click at [249, 79] on input at bounding box center [296, 84] width 135 height 14
click at [997, 113] on div "Metrics Revenue And Pricing Customer And Orders Others" at bounding box center [673, 115] width 1190 height 28
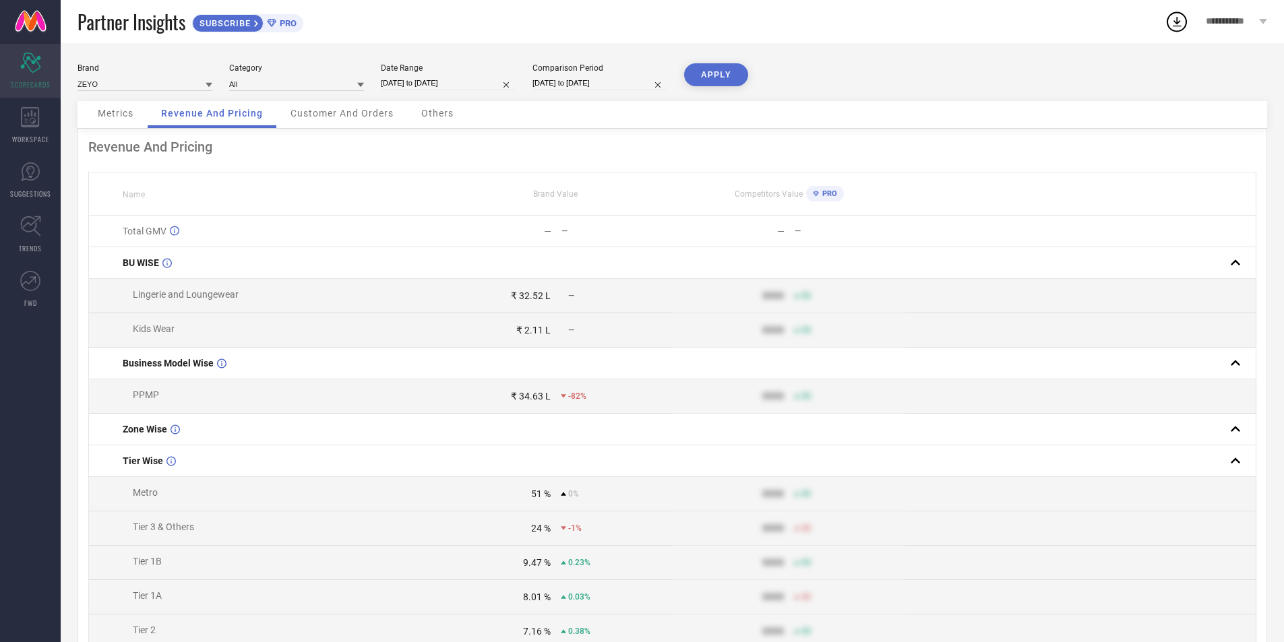
click at [38, 61] on icon "Scorecard" at bounding box center [30, 63] width 21 height 20
click at [30, 126] on icon at bounding box center [30, 117] width 18 height 20
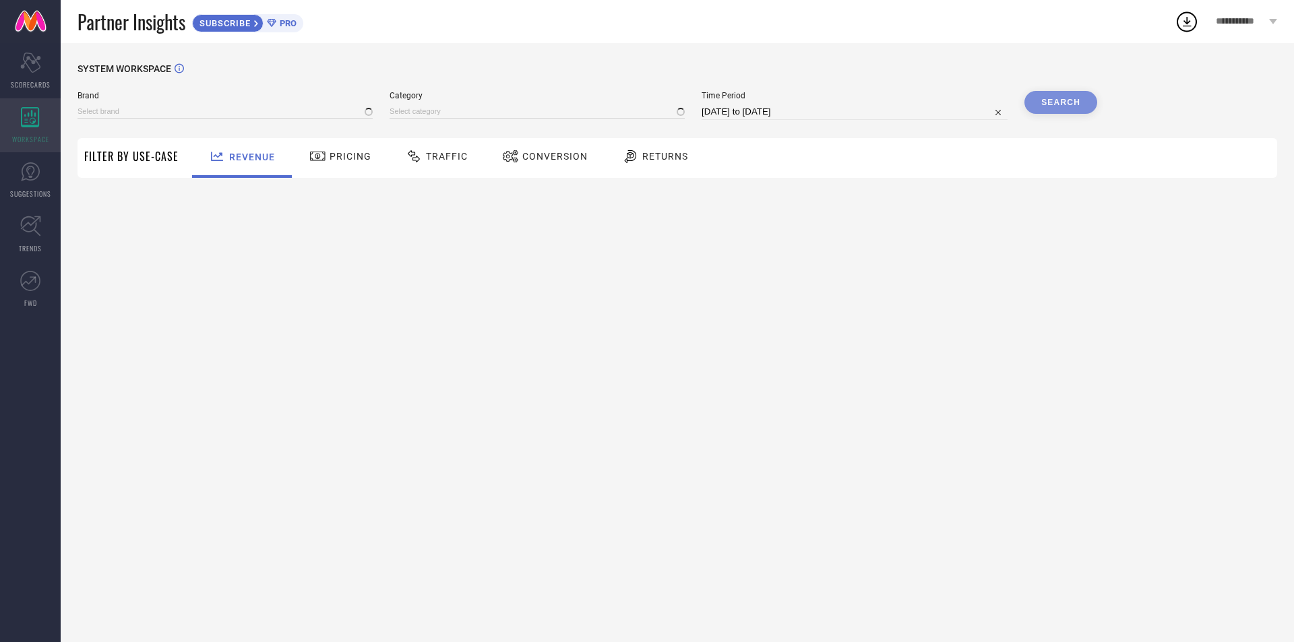
type input "BEEBELLE"
type input "All"
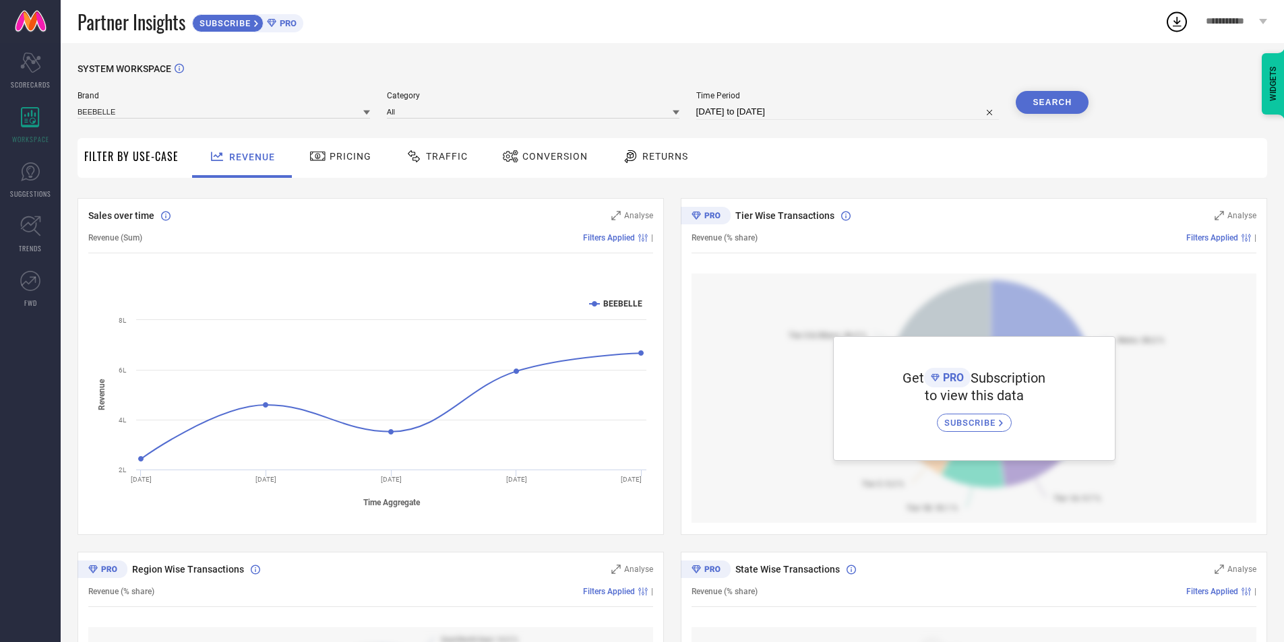
click at [1260, 15] on div "**********" at bounding box center [1236, 21] width 95 height 43
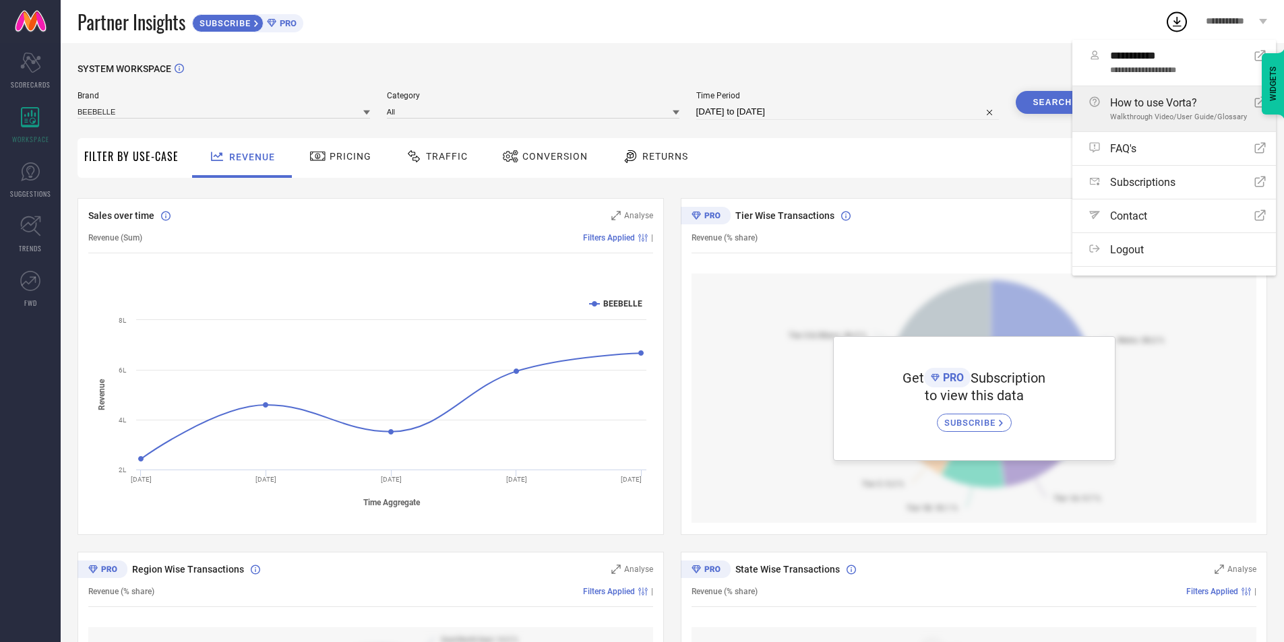
click at [1160, 119] on span "Walkthrough Video/User Guide/Glossary" at bounding box center [1178, 117] width 137 height 9
click at [663, 58] on div "SYSTEM WORKSPACE Brand BEEBELLE Category All Time Period [DATE] to [DATE] Searc…" at bounding box center [673, 476] width 1224 height 866
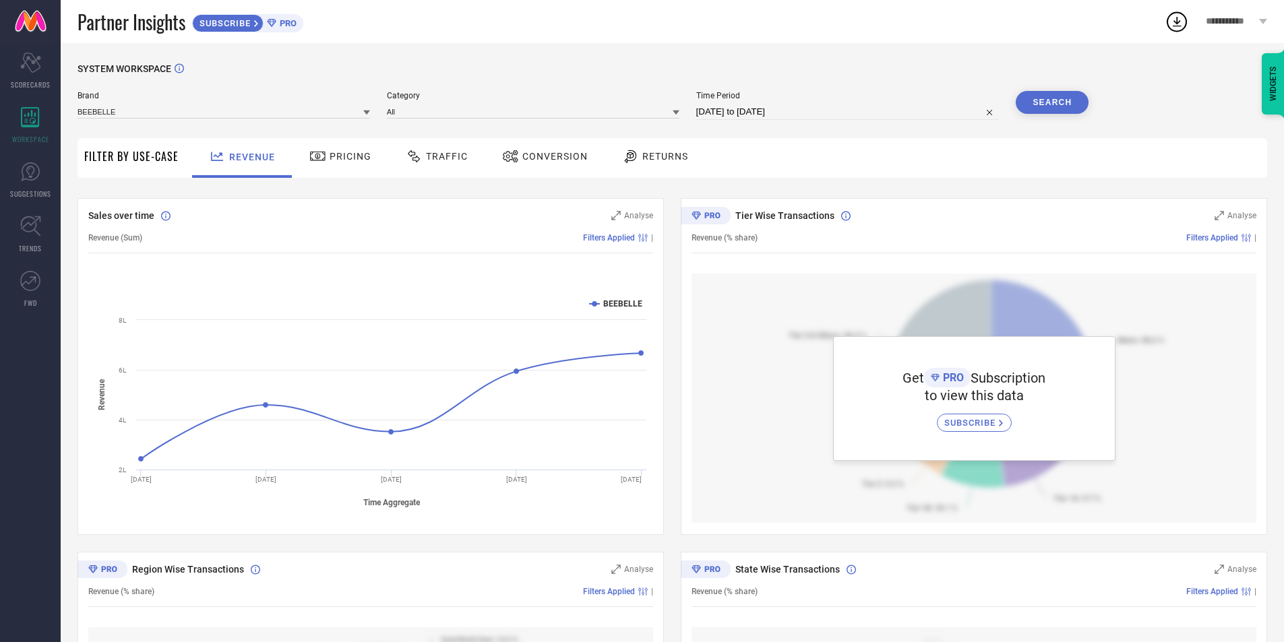
click at [1238, 20] on span "**********" at bounding box center [1231, 21] width 50 height 11
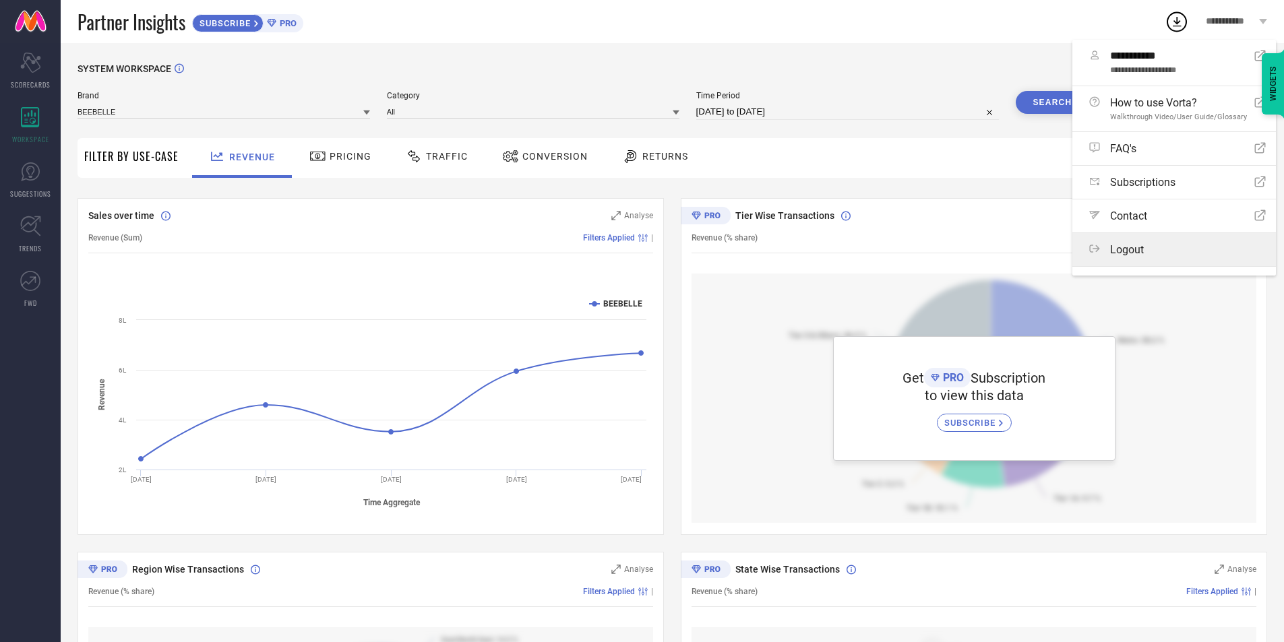
click at [1133, 246] on span "Logout" at bounding box center [1127, 249] width 34 height 13
click at [0, 0] on button "Logout" at bounding box center [0, 0] width 0 height 0
